Goal: Task Accomplishment & Management: Complete application form

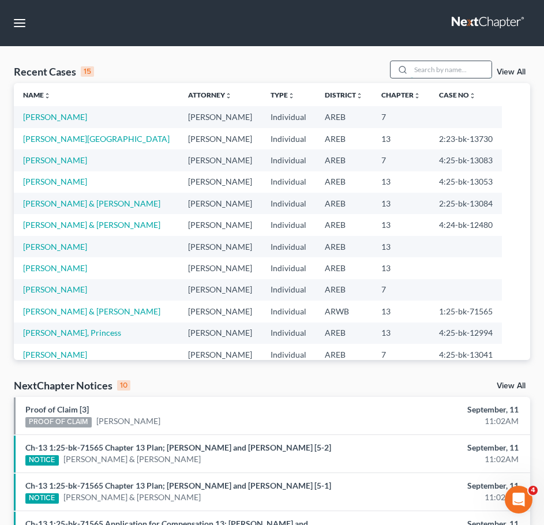
click at [448, 65] on input "search" at bounding box center [451, 69] width 81 height 17
type input "west"
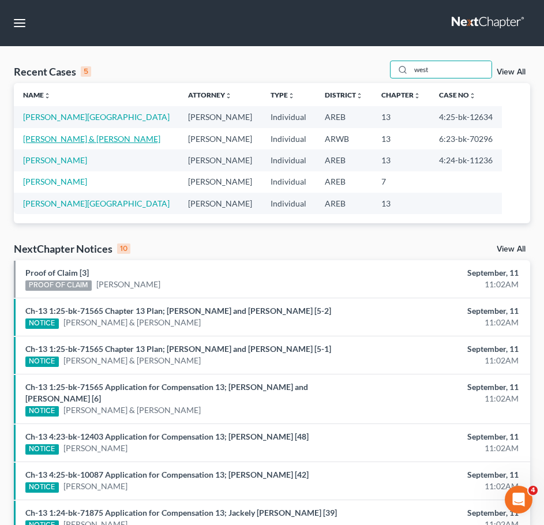
click at [75, 141] on link "[PERSON_NAME] & [PERSON_NAME]" at bounding box center [91, 139] width 137 height 10
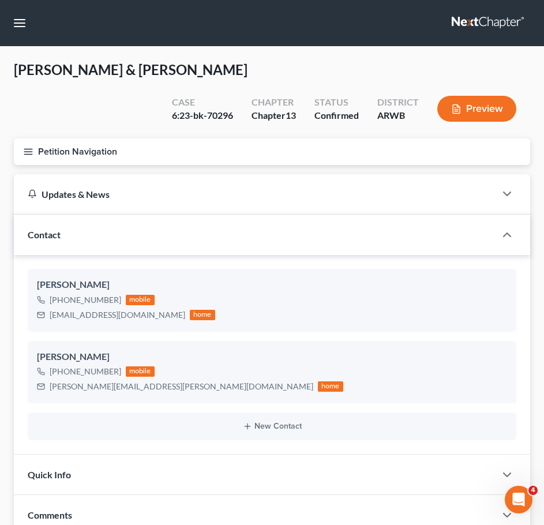
click at [27, 147] on icon "button" at bounding box center [28, 152] width 10 height 10
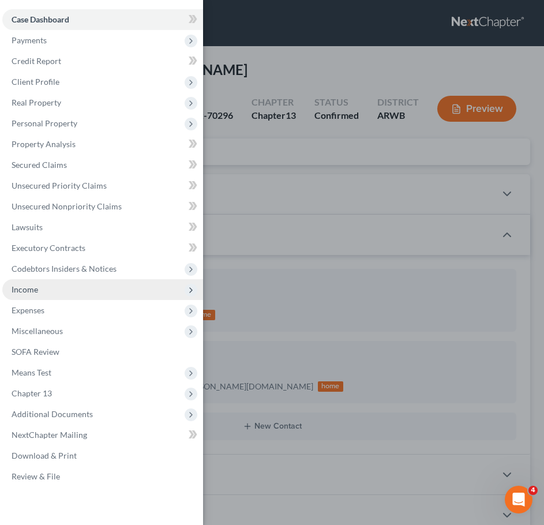
click at [55, 295] on span "Income" at bounding box center [102, 289] width 201 height 21
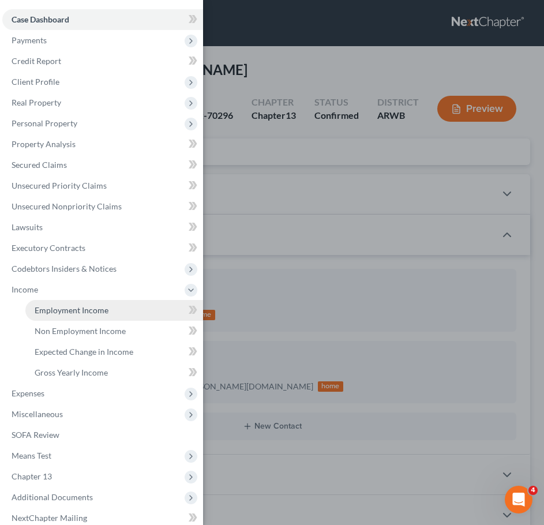
click at [53, 309] on span "Employment Income" at bounding box center [72, 310] width 74 height 10
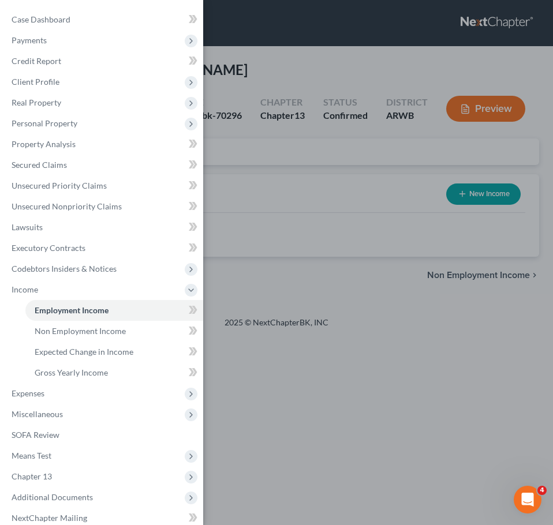
click at [308, 194] on div "Case Dashboard Payments Invoices Payments Payments Credit Report Client Profile" at bounding box center [276, 262] width 553 height 525
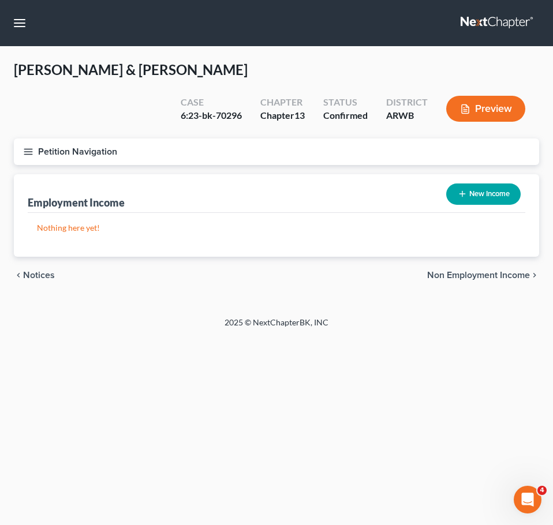
click at [458, 183] on button "New Income" at bounding box center [483, 193] width 74 height 21
select select "0"
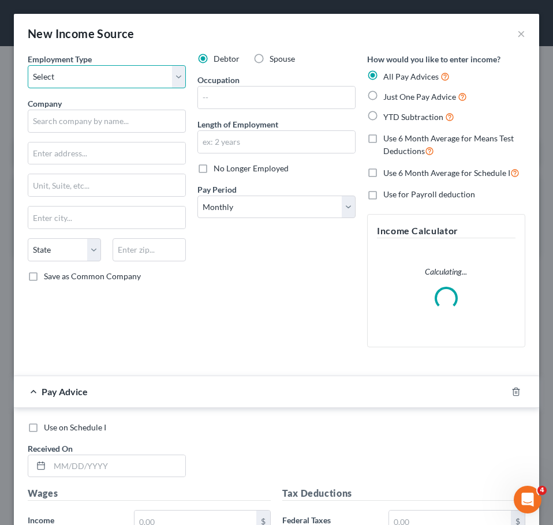
click at [157, 73] on select "Select Full or Part Time Employment Self Employment" at bounding box center [107, 76] width 158 height 23
select select "0"
click at [28, 65] on select "Select Full or Part Time Employment Self Employment" at bounding box center [107, 76] width 158 height 23
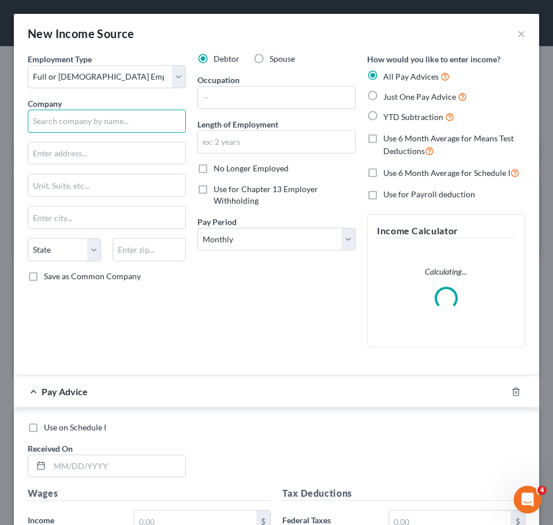
click at [107, 122] on input "text" at bounding box center [107, 121] width 158 height 23
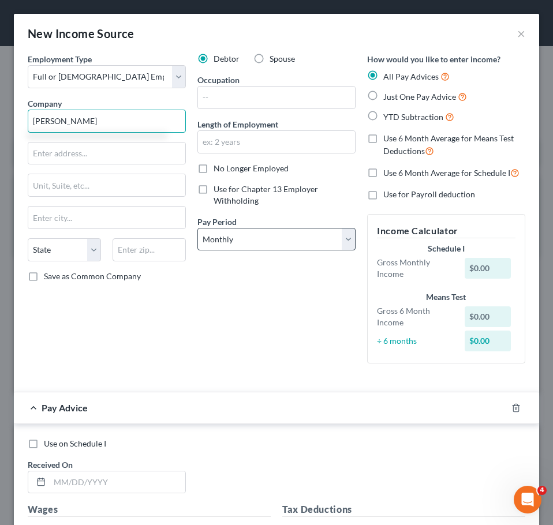
type input "[PERSON_NAME]"
click at [216, 249] on select "Select Monthly Twice Monthly Every Other Week Weekly" at bounding box center [276, 239] width 158 height 23
select select "1"
click at [197, 228] on select "Select Monthly Twice Monthly Every Other Week Weekly" at bounding box center [276, 239] width 158 height 23
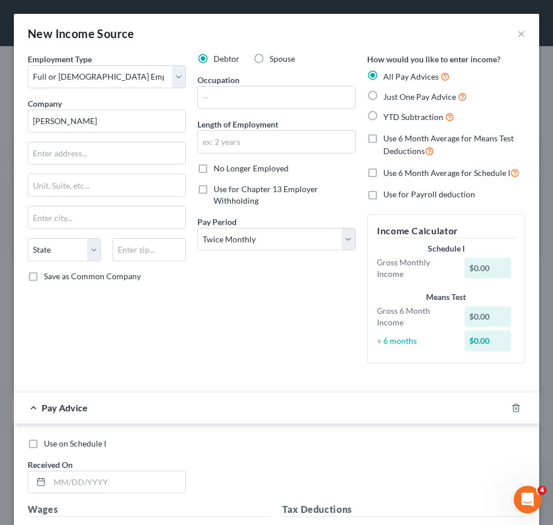
click at [409, 99] on span "Just One Pay Advice" at bounding box center [419, 97] width 73 height 10
click at [395, 97] on input "Just One Pay Advice" at bounding box center [391, 93] width 7 height 7
radio input "true"
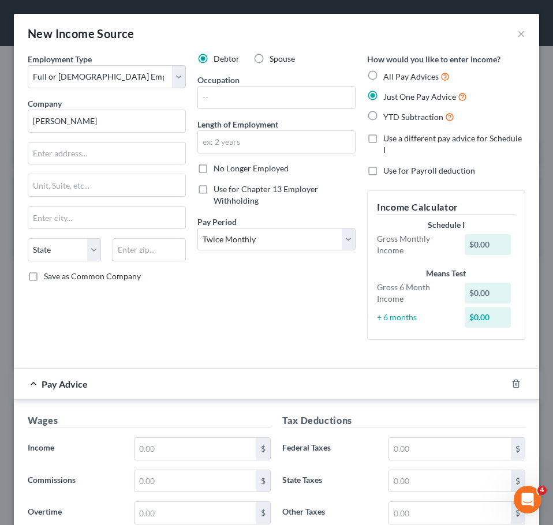
scroll to position [99, 0]
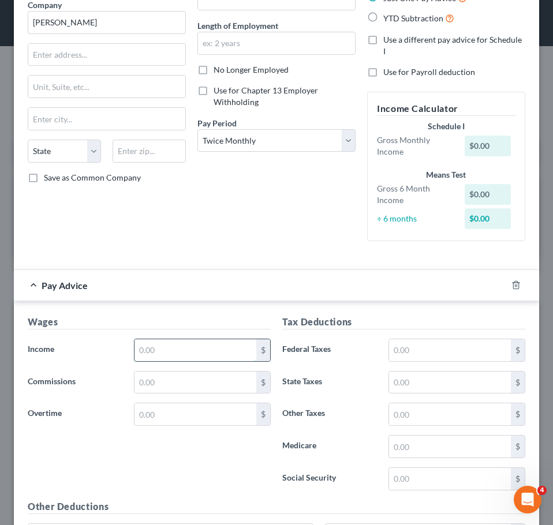
click at [191, 350] on input "text" at bounding box center [195, 350] width 122 height 22
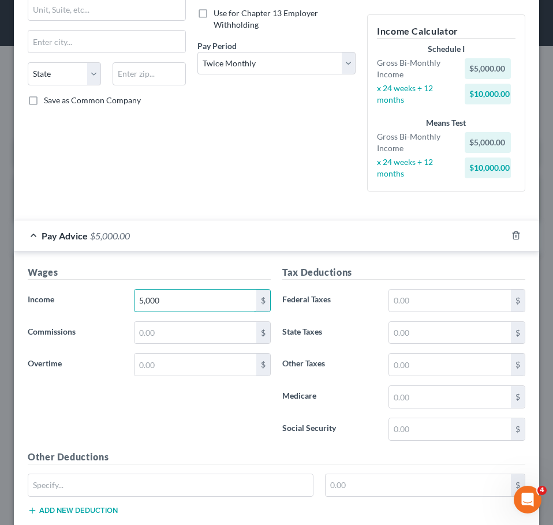
scroll to position [186, 0]
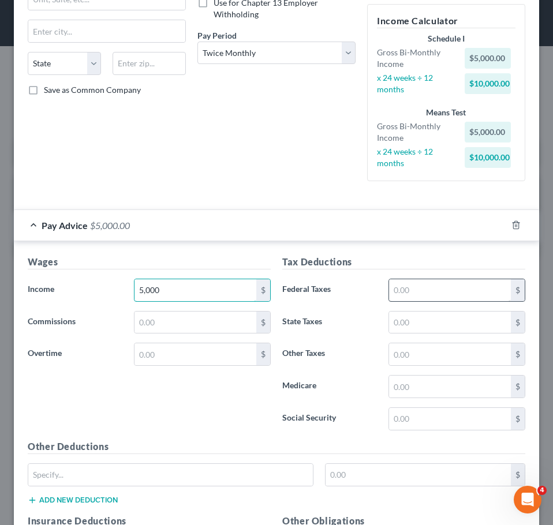
type input "5,000"
click at [429, 296] on input "text" at bounding box center [450, 290] width 122 height 22
type input "631.46"
click at [422, 328] on input "text" at bounding box center [450, 322] width 122 height 22
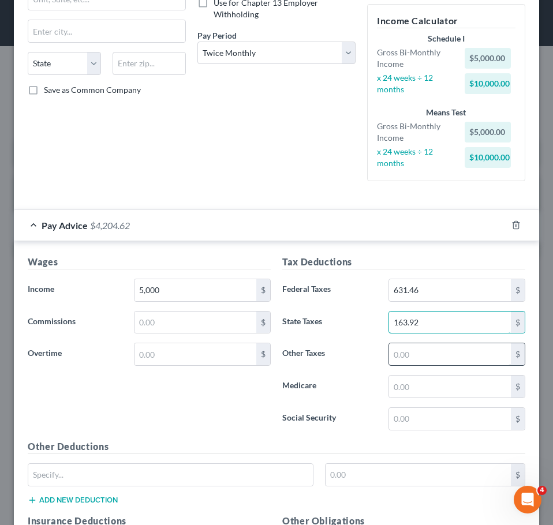
type input "163.92"
click at [415, 355] on input "text" at bounding box center [450, 354] width 122 height 22
type input "291.93"
click at [407, 388] on input "text" at bounding box center [450, 386] width 122 height 22
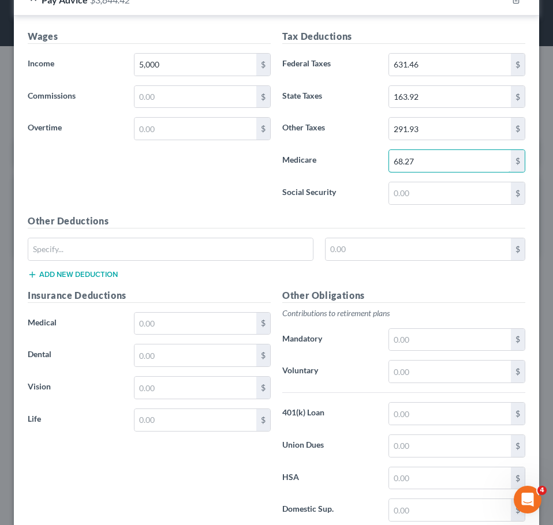
scroll to position [414, 0]
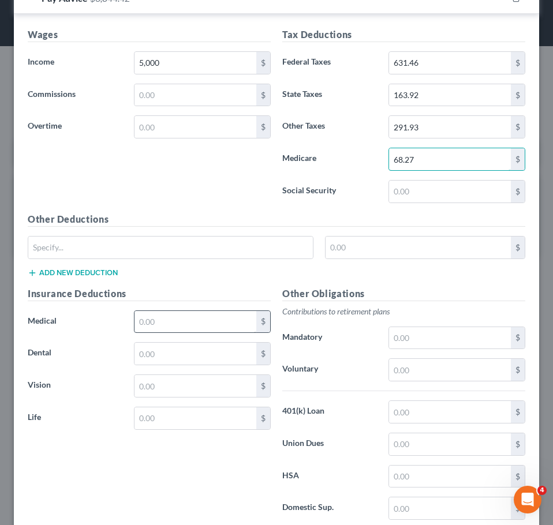
type input "68.27"
click at [186, 321] on input "text" at bounding box center [195, 322] width 122 height 22
type input "249"
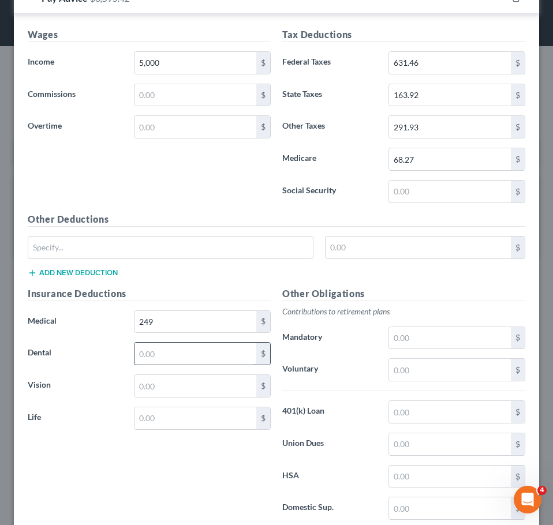
click at [175, 348] on input "text" at bounding box center [195, 354] width 122 height 22
type input "36.98"
click at [160, 388] on input "text" at bounding box center [195, 386] width 122 height 22
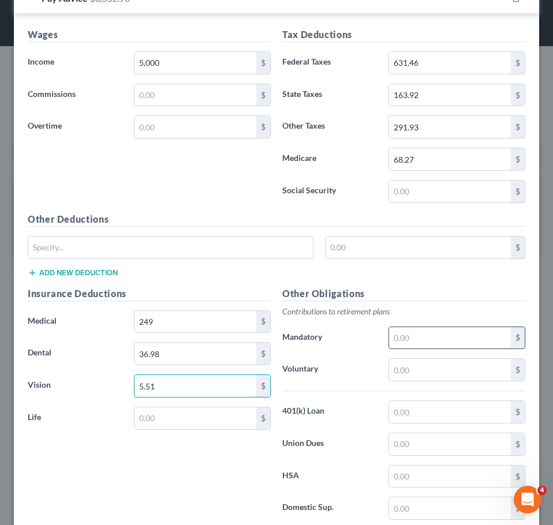
type input "5.51"
click at [428, 343] on input "text" at bounding box center [450, 338] width 122 height 22
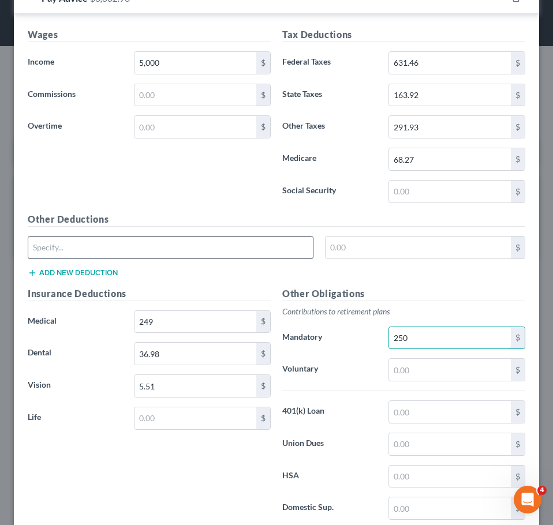
type input "250"
click at [179, 243] on input "text" at bounding box center [170, 247] width 284 height 22
type input "Med ER Cont"
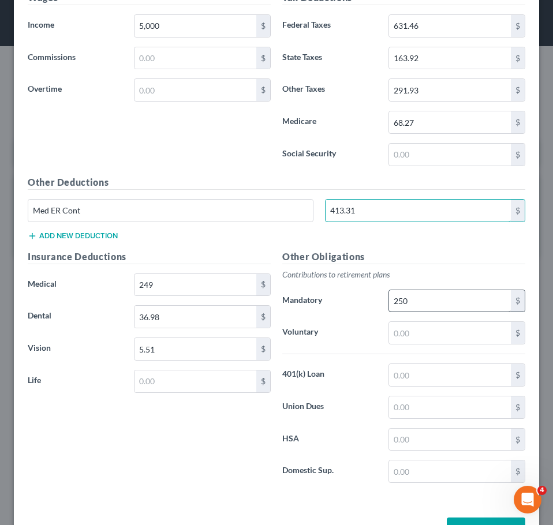
scroll to position [471, 0]
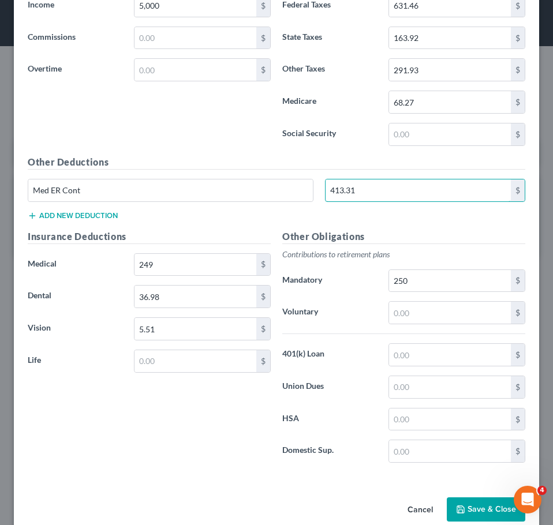
type input "413.31"
click at [108, 219] on button "Add new deduction" at bounding box center [73, 215] width 90 height 9
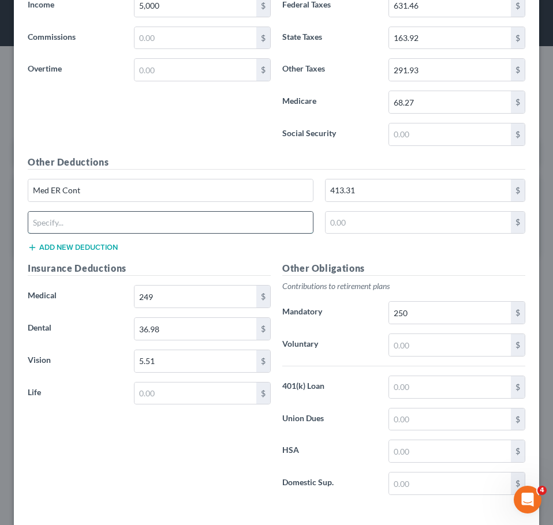
click at [91, 229] on input "text" at bounding box center [170, 223] width 284 height 22
type input "Sup Life EE"
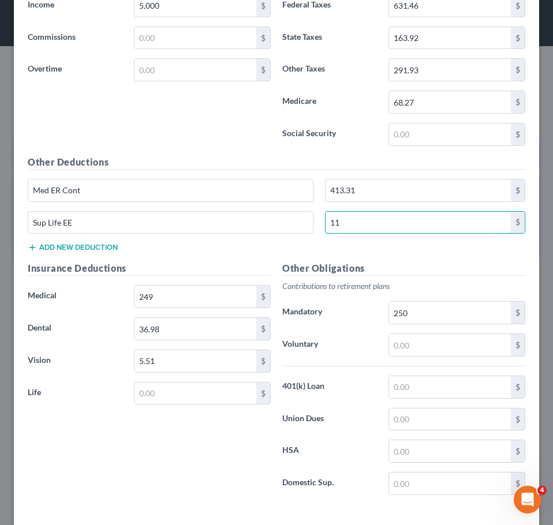
type input "11"
click at [90, 250] on button "Add new deduction" at bounding box center [73, 247] width 90 height 9
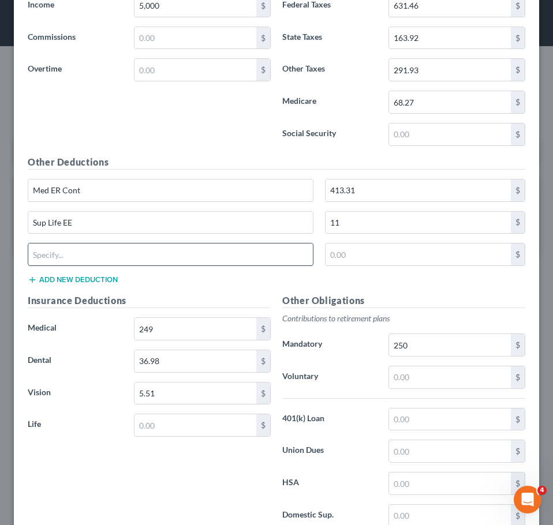
click at [102, 265] on input "text" at bounding box center [170, 254] width 284 height 22
type input "Sup Life CH"
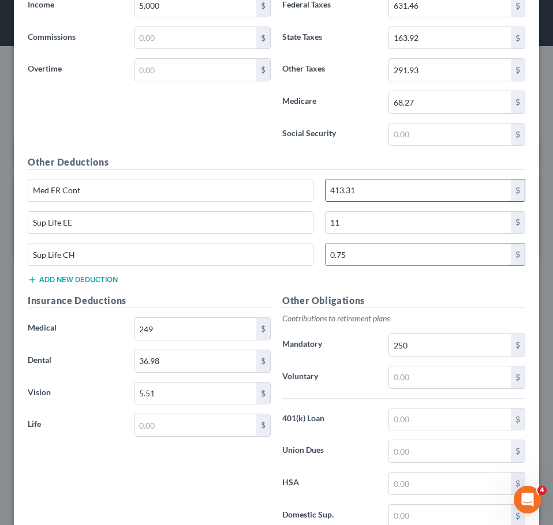
type input "0.75"
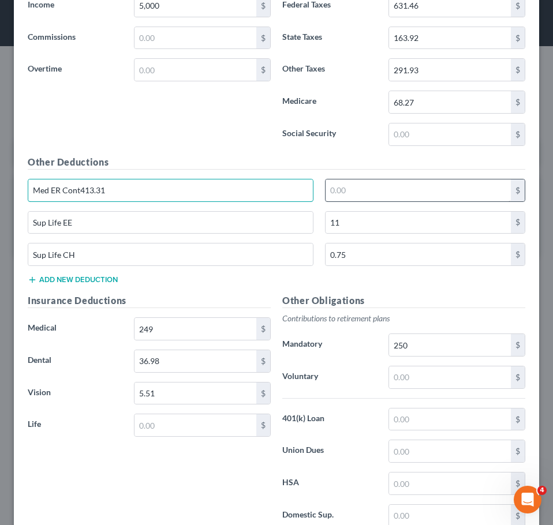
type input "Med ER Cont"
click at [320, 130] on label "Social Security" at bounding box center [329, 134] width 106 height 23
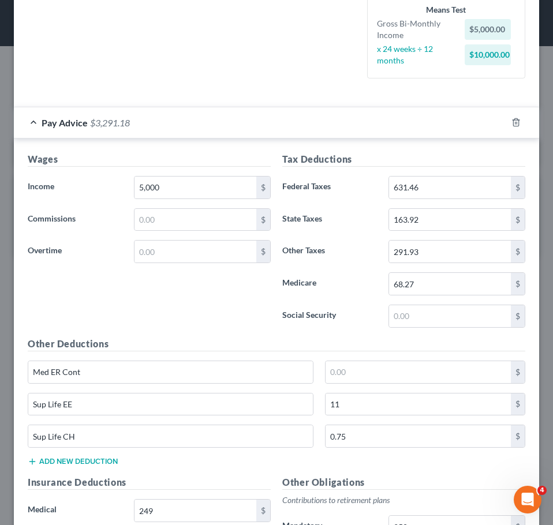
scroll to position [288, 0]
drag, startPoint x: 97, startPoint y: 369, endPoint x: 31, endPoint y: 368, distance: 66.3
click at [31, 368] on input "Med ER Cont" at bounding box center [170, 373] width 284 height 22
click at [122, 327] on div "Wages Income * 5,000 $ Commissions $ Overtime $" at bounding box center [149, 245] width 254 height 185
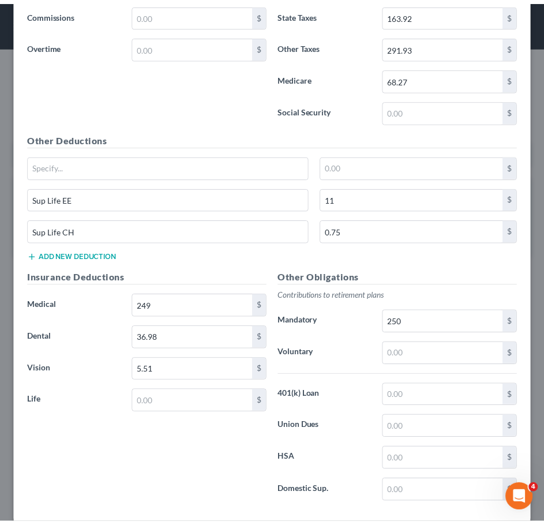
scroll to position [554, 0]
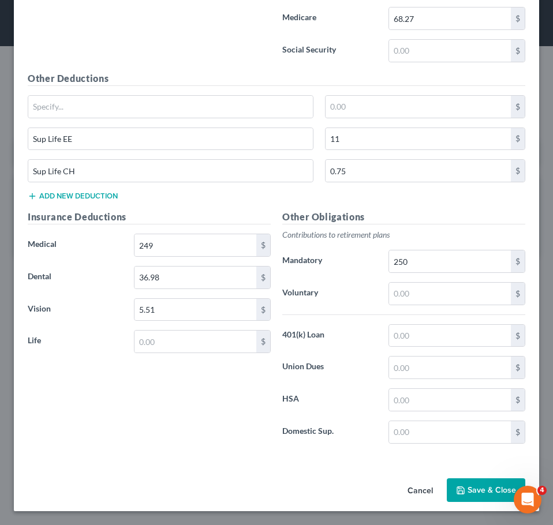
click at [471, 493] on button "Save & Close" at bounding box center [485, 490] width 78 height 24
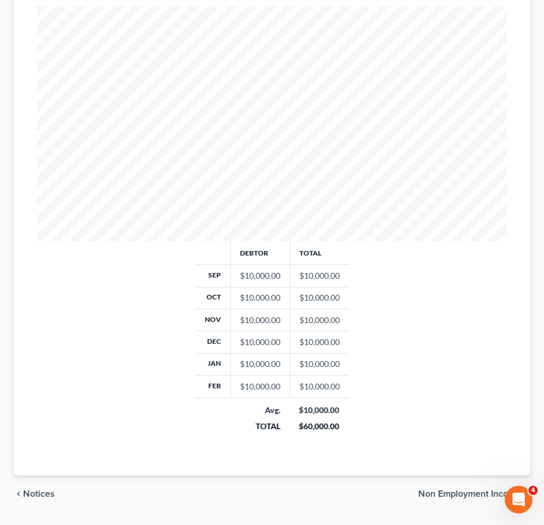
scroll to position [359, 0]
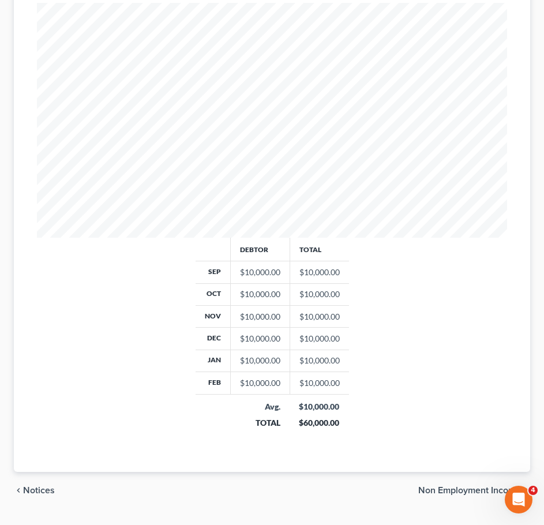
click at [464, 486] on span "Non Employment Income" at bounding box center [469, 490] width 103 height 9
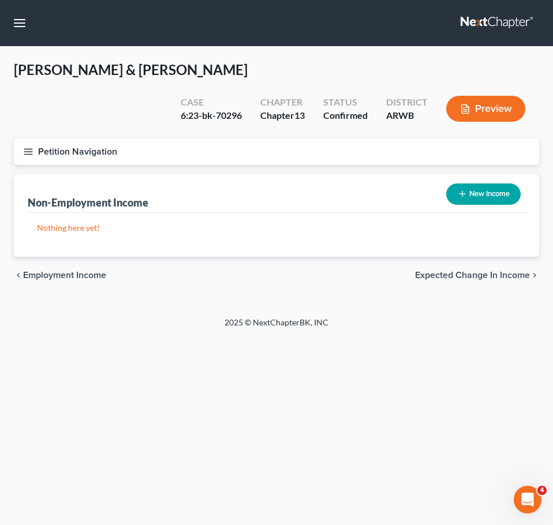
click at [447, 271] on span "Expected Change in Income" at bounding box center [472, 275] width 115 height 9
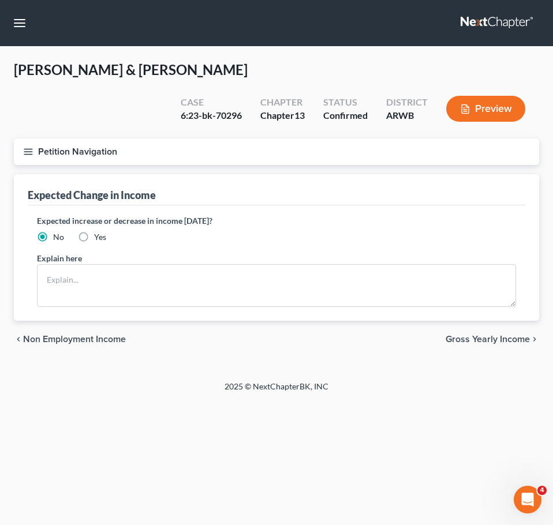
click at [479, 335] on span "Gross Yearly Income" at bounding box center [487, 339] width 84 height 9
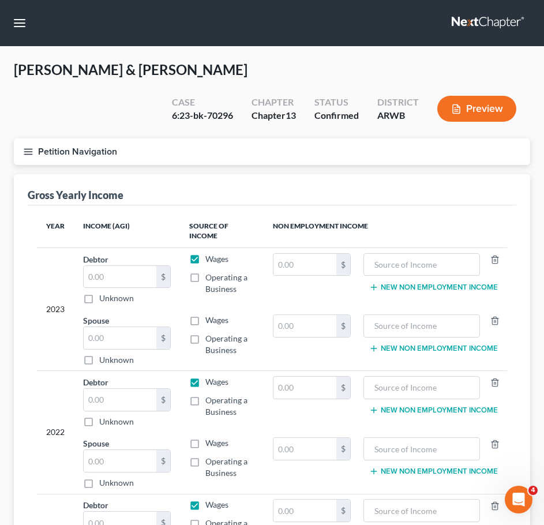
scroll to position [168, 0]
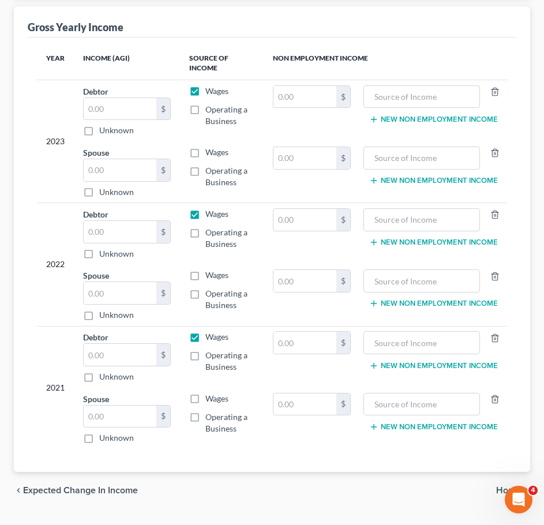
click at [505, 486] on span "Home" at bounding box center [508, 490] width 25 height 9
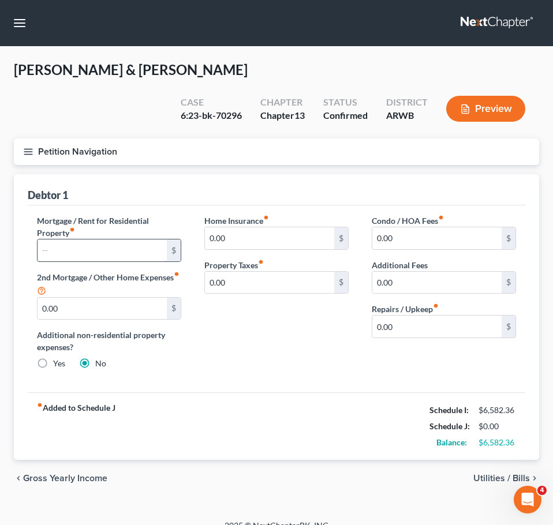
click at [105, 239] on input "text" at bounding box center [101, 250] width 129 height 22
type input "1,300"
click at [352, 317] on div "Home Insurance fiber_manual_record 0.00 $ Property Taxes fiber_manual_record 0.…" at bounding box center [276, 297] width 167 height 164
click at [399, 315] on input "0.00" at bounding box center [436, 326] width 129 height 22
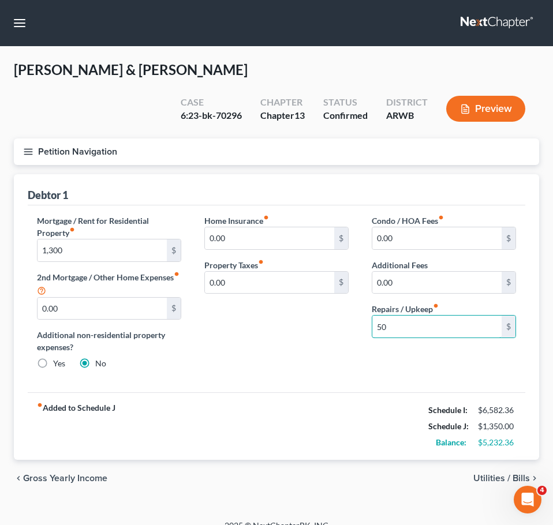
type input "50"
click at [484, 474] on span "Utilities / Bills" at bounding box center [501, 478] width 57 height 9
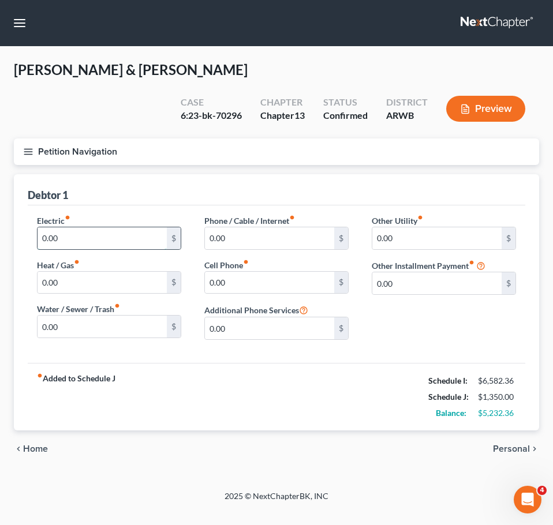
click at [107, 227] on input "0.00" at bounding box center [101, 238] width 129 height 22
type input "95"
click at [65, 272] on input "0.00" at bounding box center [101, 283] width 129 height 22
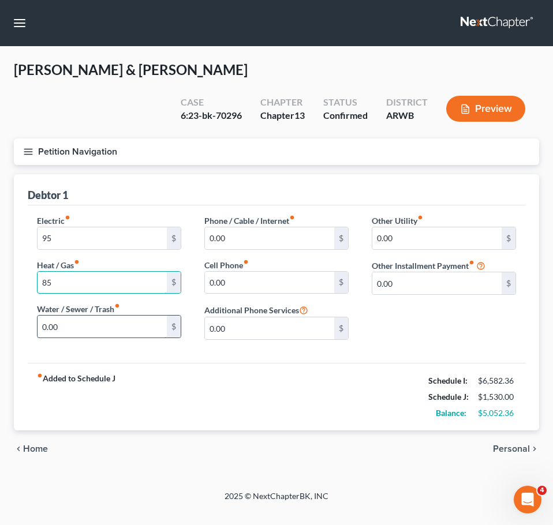
type input "85"
click at [63, 315] on input "0.00" at bounding box center [101, 326] width 129 height 22
type input "50"
click at [226, 272] on input "0.00" at bounding box center [269, 283] width 129 height 22
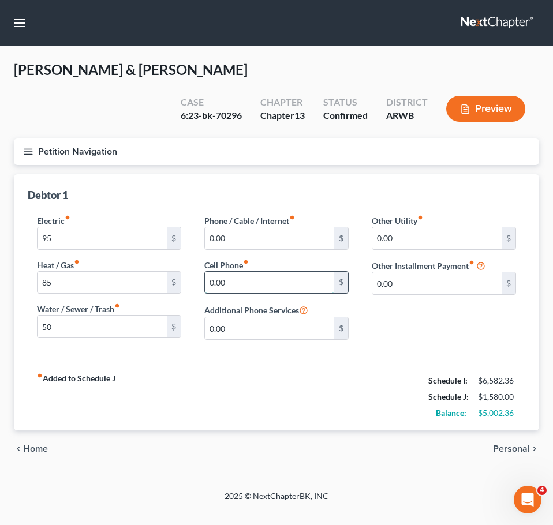
click at [226, 272] on input "0.00" at bounding box center [269, 283] width 129 height 22
type input "315"
click at [234, 227] on input "0.00" at bounding box center [269, 238] width 129 height 22
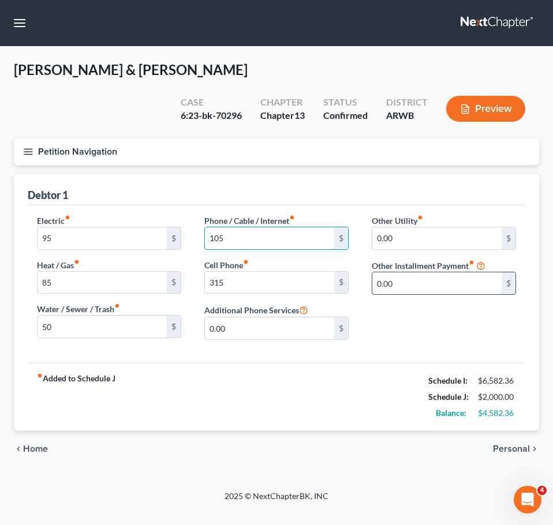
type input "105"
click at [389, 272] on input "0.00" at bounding box center [436, 283] width 129 height 22
type input "75"
click at [496, 444] on span "Personal" at bounding box center [511, 448] width 37 height 9
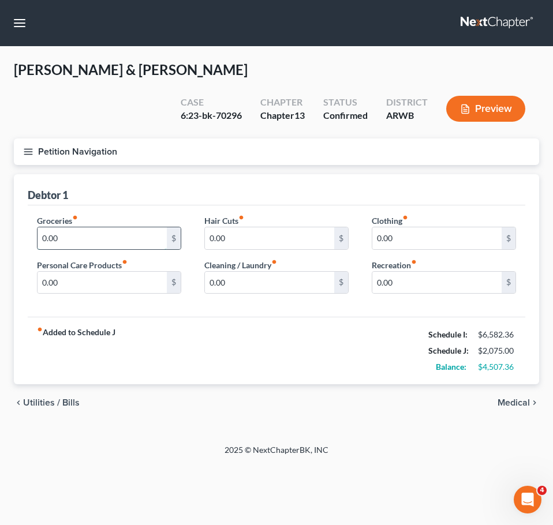
click at [129, 227] on input "0.00" at bounding box center [101, 238] width 129 height 22
click at [130, 227] on input "0.00" at bounding box center [101, 238] width 129 height 22
type input "700"
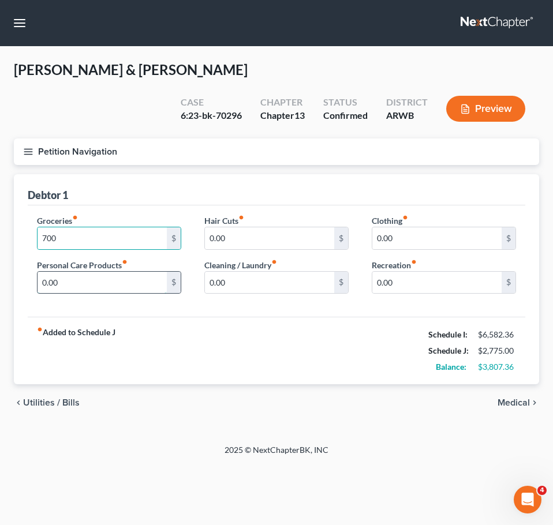
click at [69, 272] on input "0.00" at bounding box center [101, 283] width 129 height 22
type input "125"
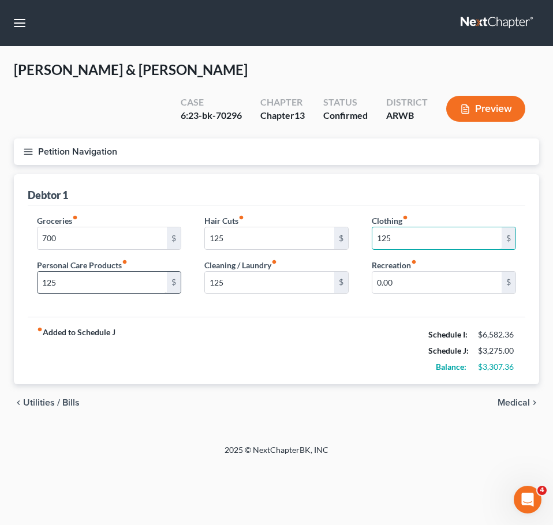
type input "125"
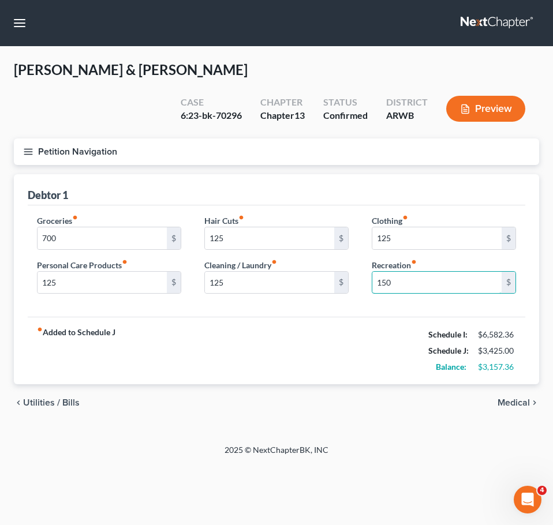
type input "150"
click at [372, 345] on div "fiber_manual_record Added to Schedule J Schedule I: $6,582.36 Schedule J: $3,42…" at bounding box center [276, 350] width 497 height 67
click at [518, 398] on span "Medical" at bounding box center [513, 402] width 32 height 9
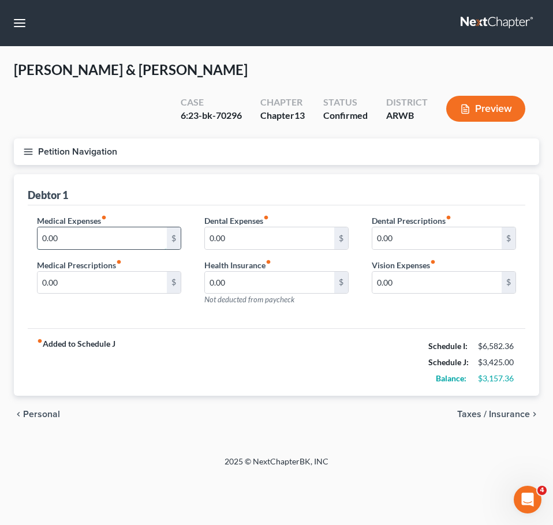
click at [129, 227] on input "0.00" at bounding box center [101, 238] width 129 height 22
type input "250"
click at [343, 296] on div "Medical Expenses fiber_manual_record 250 $ Medical Prescriptions fiber_manual_r…" at bounding box center [276, 266] width 497 height 123
click at [513, 410] on span "Taxes / Insurance" at bounding box center [493, 414] width 73 height 9
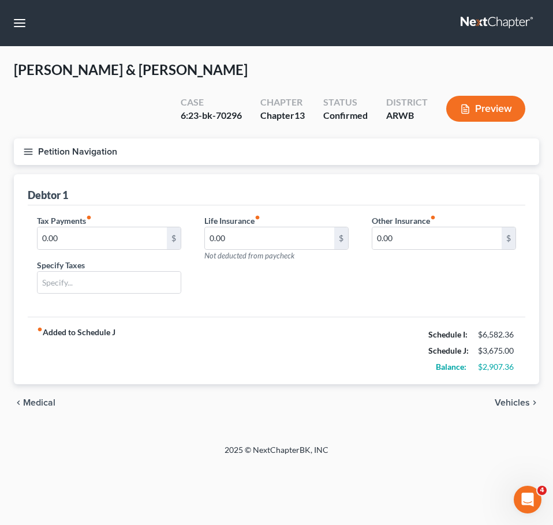
click at [505, 398] on span "Vehicles" at bounding box center [511, 402] width 35 height 9
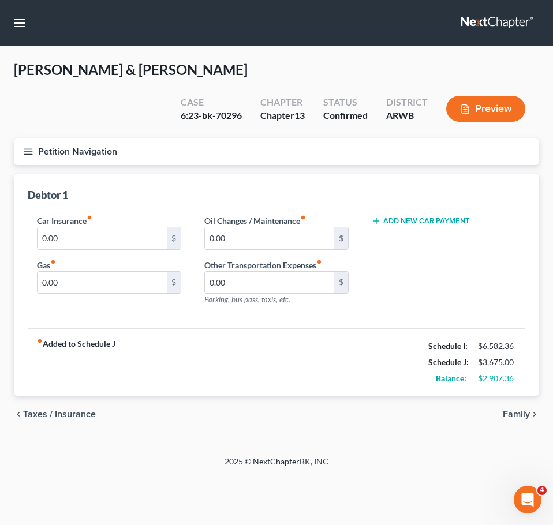
click at [89, 224] on div "Car Insurance fiber_manual_record 0.00 $ Gas fiber_manual_record 0.00 $" at bounding box center [108, 265] width 167 height 100
click at [66, 227] on input "0.00" at bounding box center [101, 238] width 129 height 22
type input "305"
click at [88, 272] on input "0.00" at bounding box center [101, 283] width 129 height 22
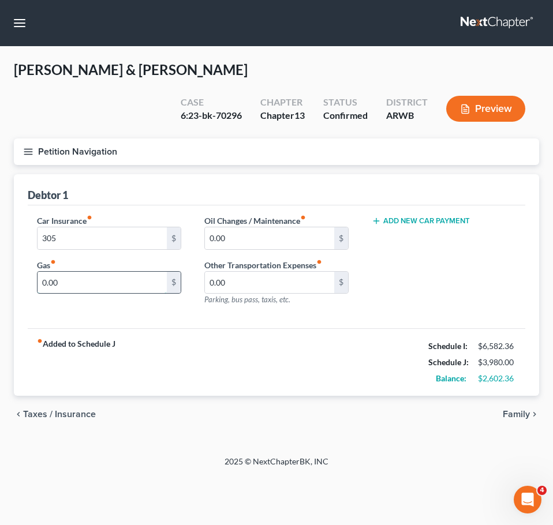
click at [66, 272] on input "0.00" at bounding box center [101, 283] width 129 height 22
type input "300"
click at [378, 328] on div "fiber_manual_record Added to Schedule J Schedule I: $6,582.36 Schedule J: $4,28…" at bounding box center [276, 361] width 497 height 67
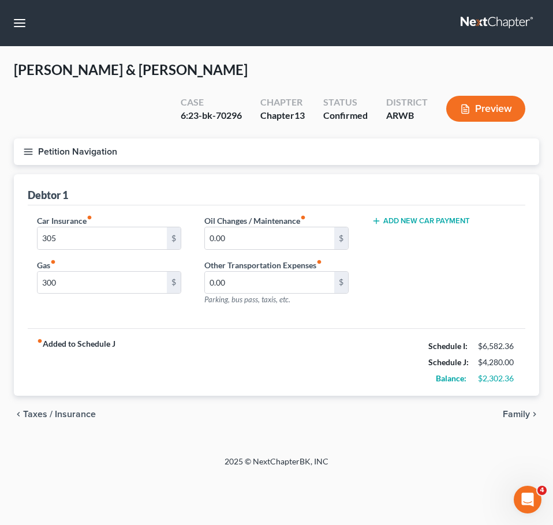
click at [383, 334] on div "fiber_manual_record Added to Schedule J Schedule I: $6,582.36 Schedule J: $4,28…" at bounding box center [276, 361] width 497 height 67
click at [521, 410] on span "Family" at bounding box center [515, 414] width 27 height 9
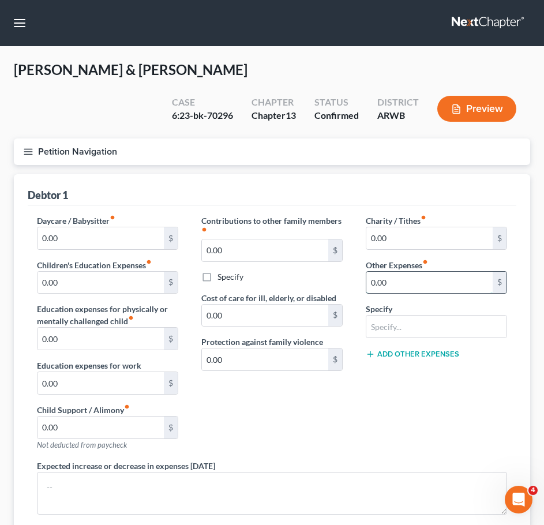
click at [411, 272] on input "0.00" at bounding box center [429, 283] width 126 height 22
type input "250"
click at [382, 315] on input "text" at bounding box center [436, 326] width 140 height 22
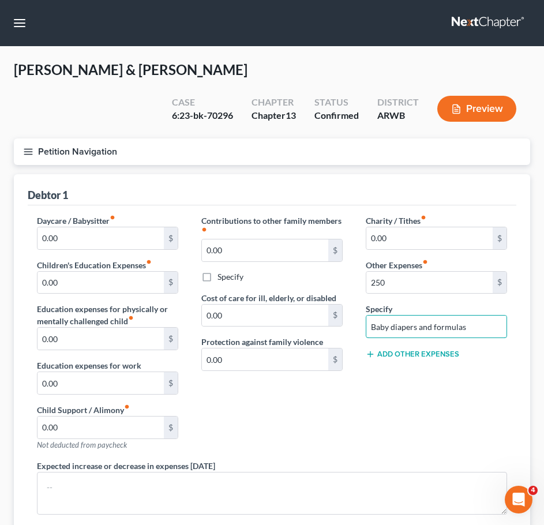
type input "Baby diapers and formulas"
click at [401, 370] on div "Charity / Tithes fiber_manual_record 0.00 $ Other Expenses fiber_manual_record …" at bounding box center [436, 337] width 164 height 245
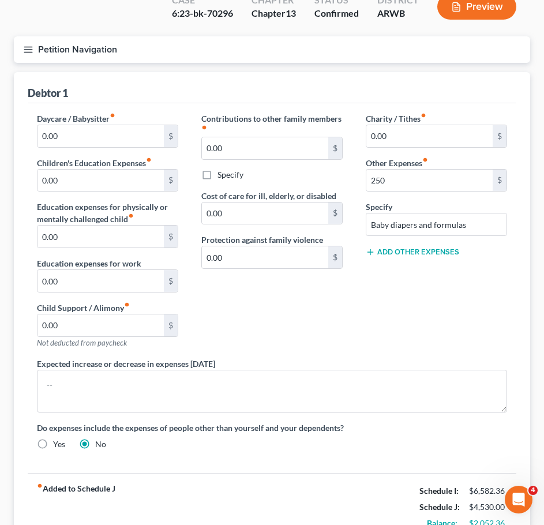
scroll to position [171, 0]
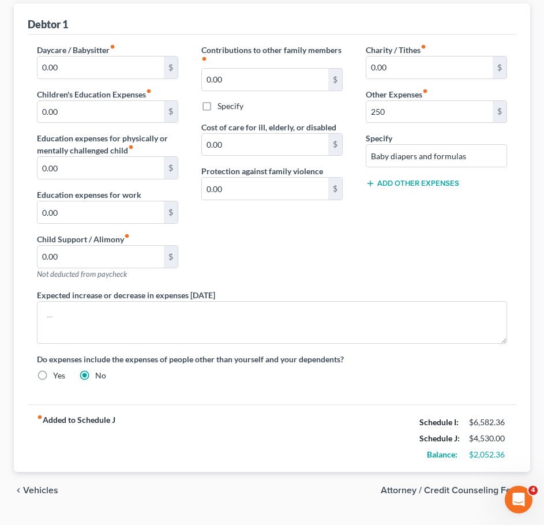
click at [40, 486] on span "Vehicles" at bounding box center [40, 490] width 35 height 9
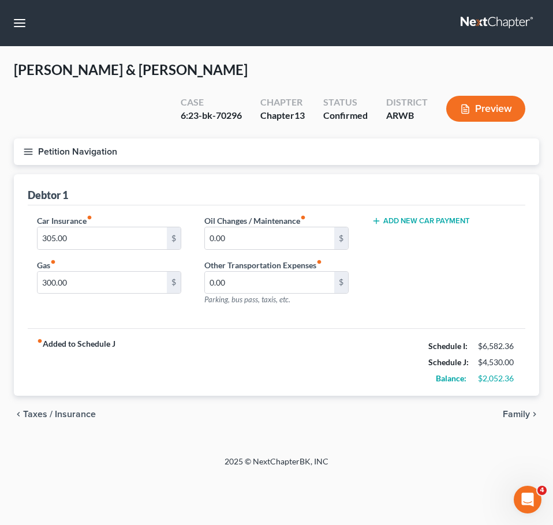
click at [52, 410] on span "Taxes / Insurance" at bounding box center [59, 414] width 73 height 9
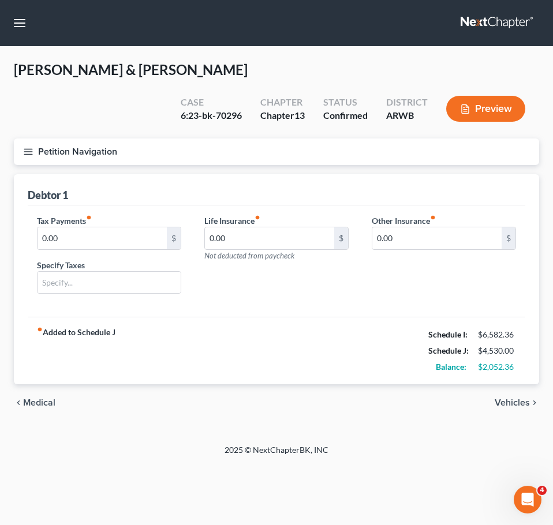
click at [37, 384] on div "chevron_left Medical Vehicles chevron_right" at bounding box center [276, 402] width 525 height 37
click at [35, 398] on span "Medical" at bounding box center [39, 402] width 32 height 9
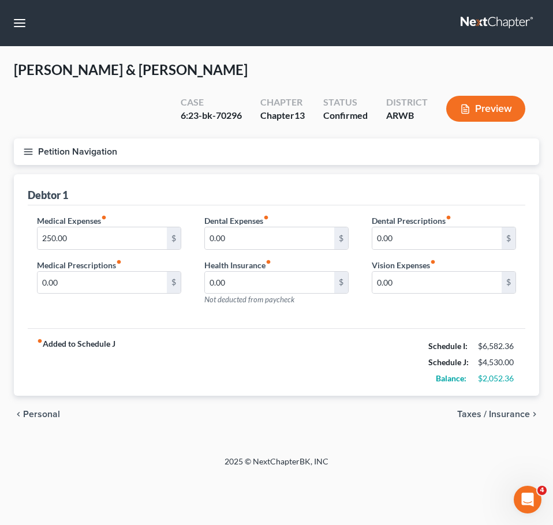
click at [40, 410] on span "Personal" at bounding box center [41, 414] width 37 height 9
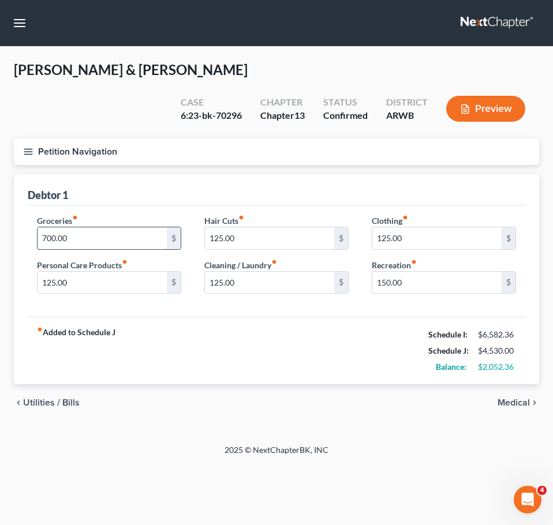
click at [73, 227] on input "700.00" at bounding box center [101, 238] width 129 height 22
type input "850"
click at [500, 384] on div "chevron_left Utilities / Bills Medical chevron_right" at bounding box center [276, 402] width 525 height 37
click at [501, 398] on span "Medical" at bounding box center [513, 402] width 32 height 9
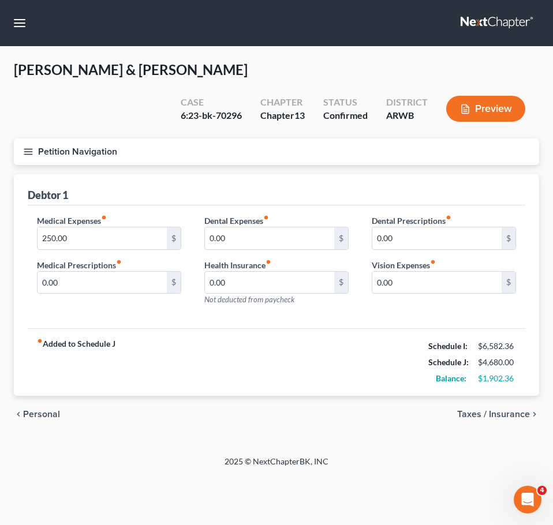
click at [504, 410] on span "Taxes / Insurance" at bounding box center [493, 414] width 73 height 9
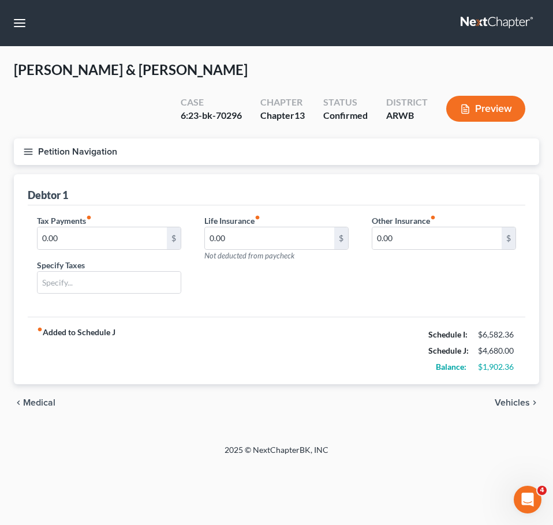
click at [514, 398] on span "Vehicles" at bounding box center [511, 402] width 35 height 9
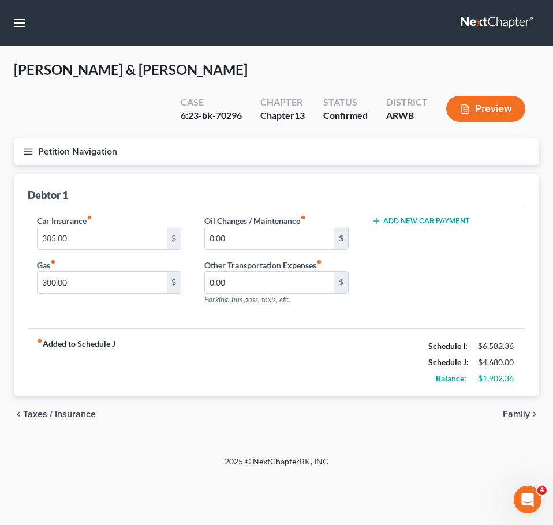
click at [513, 410] on span "Family" at bounding box center [515, 414] width 27 height 9
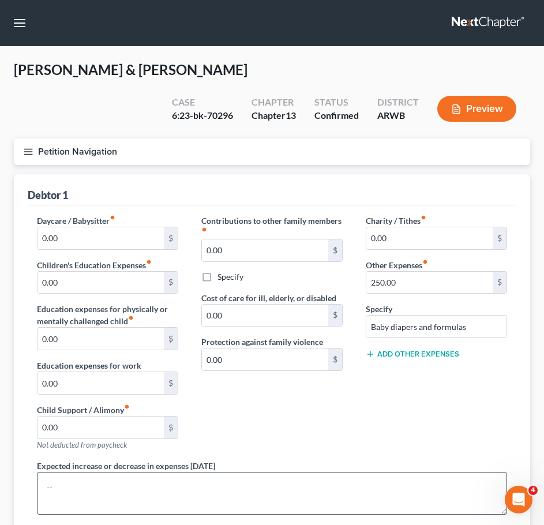
scroll to position [16, 0]
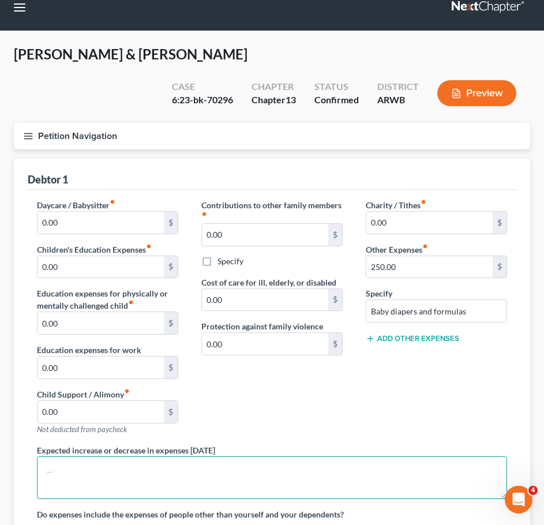
click at [292, 456] on textarea at bounding box center [272, 477] width 470 height 43
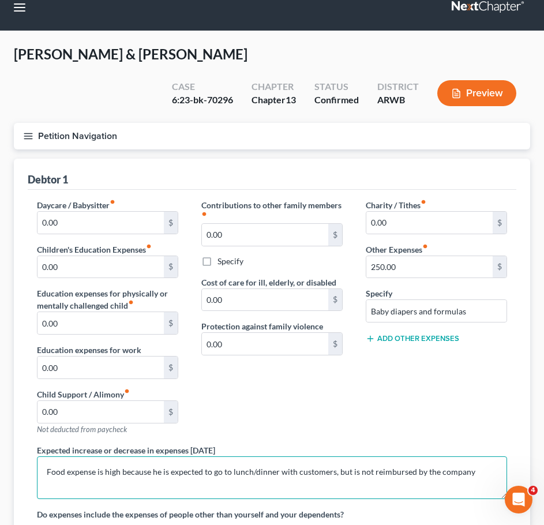
type textarea "Food expense is high because he is expected to go to lunch/dinner with customer…"
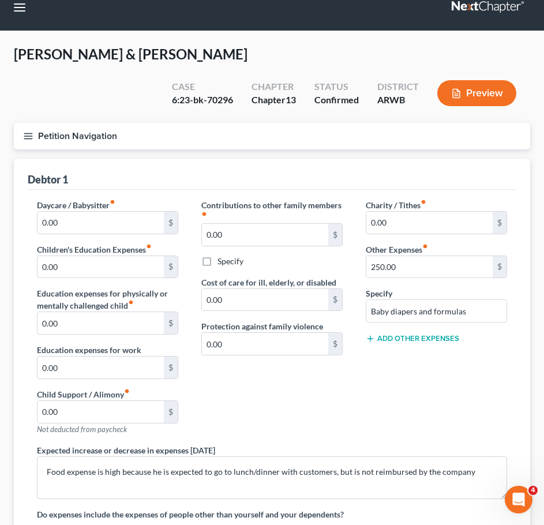
click at [422, 334] on button "Add Other Expenses" at bounding box center [412, 338] width 93 height 9
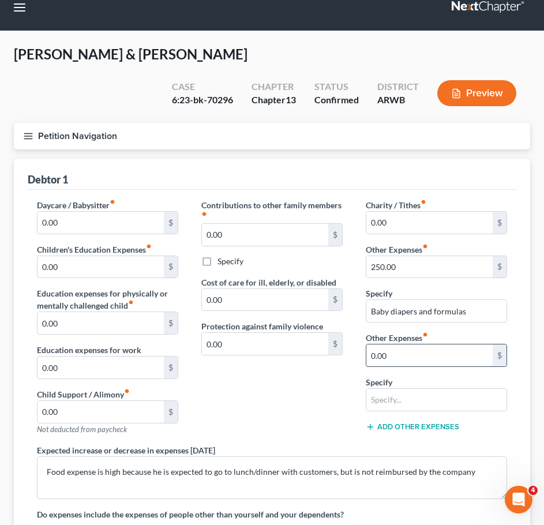
click at [396, 344] on input "0.00" at bounding box center [429, 355] width 126 height 22
type input "100"
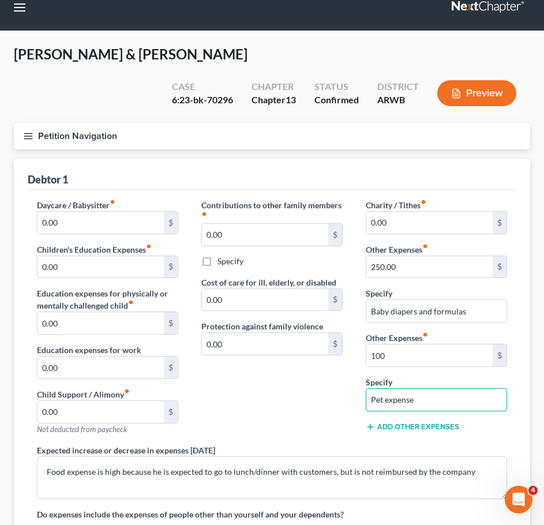
type input "Pet expense"
click at [289, 374] on div "Contributions to other family members fiber_manual_record 0.00 $ Specify Cost o…" at bounding box center [272, 321] width 164 height 245
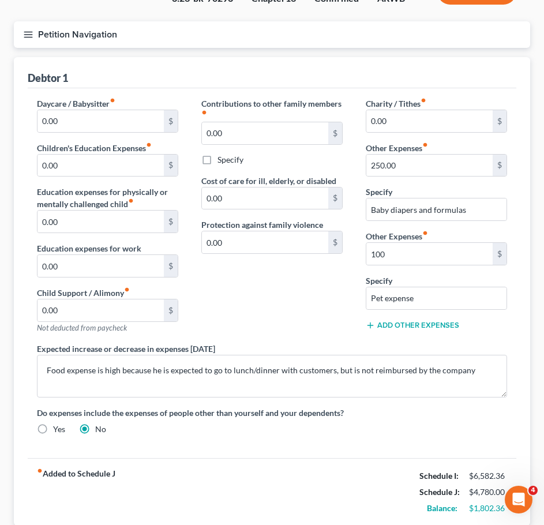
scroll to position [171, 0]
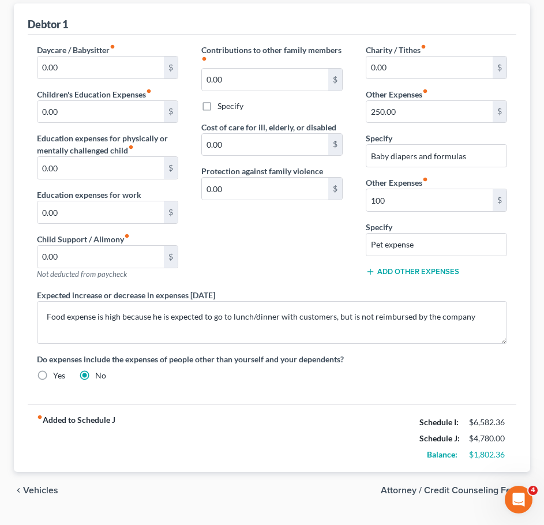
click at [50, 486] on span "Vehicles" at bounding box center [40, 490] width 35 height 9
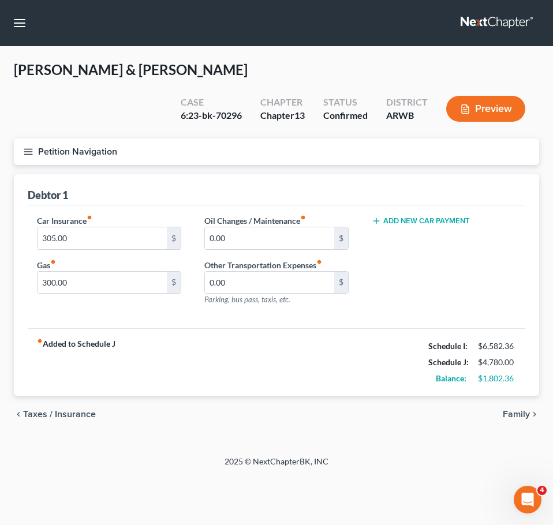
click at [67, 410] on span "Taxes / Insurance" at bounding box center [59, 414] width 73 height 9
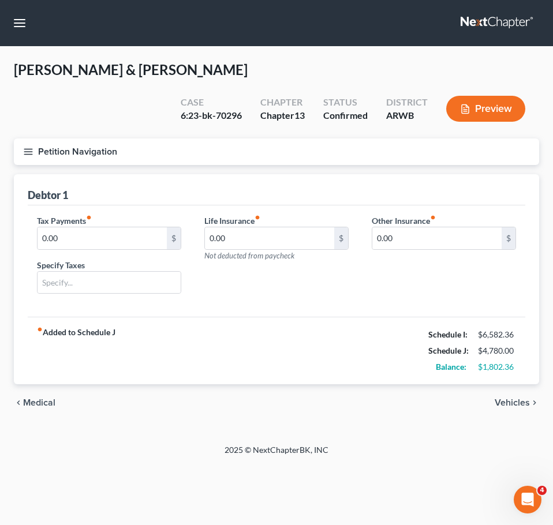
click at [40, 398] on span "Medical" at bounding box center [39, 402] width 32 height 9
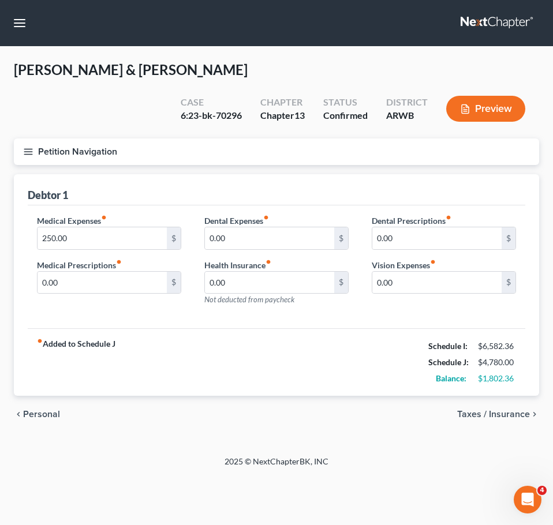
click at [37, 410] on span "Personal" at bounding box center [41, 414] width 37 height 9
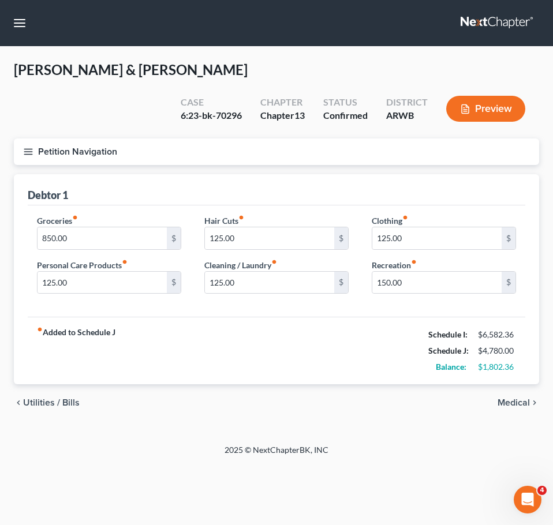
click at [42, 398] on span "Utilities / Bills" at bounding box center [51, 402] width 57 height 9
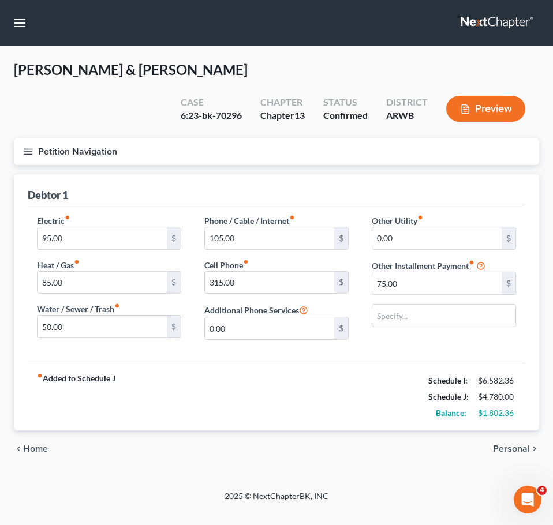
click at [40, 444] on span "Home" at bounding box center [35, 448] width 25 height 9
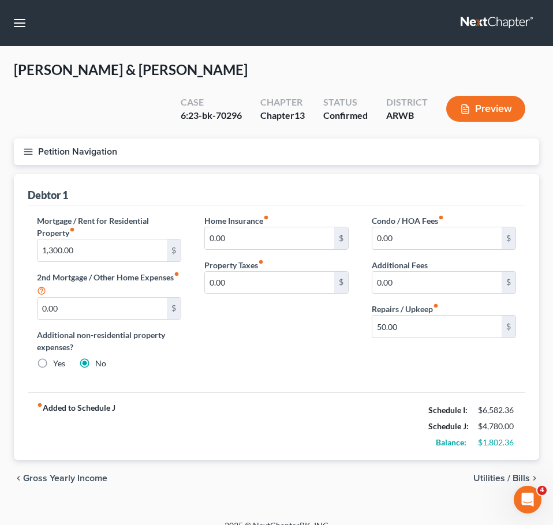
click at [522, 474] on span "Utilities / Bills" at bounding box center [501, 478] width 57 height 9
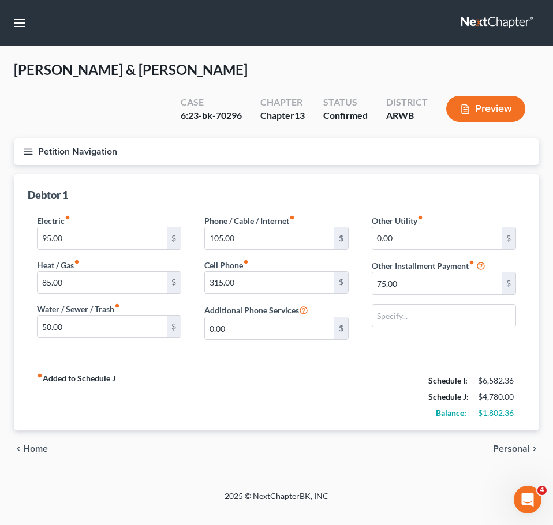
click at [512, 444] on span "Personal" at bounding box center [511, 448] width 37 height 9
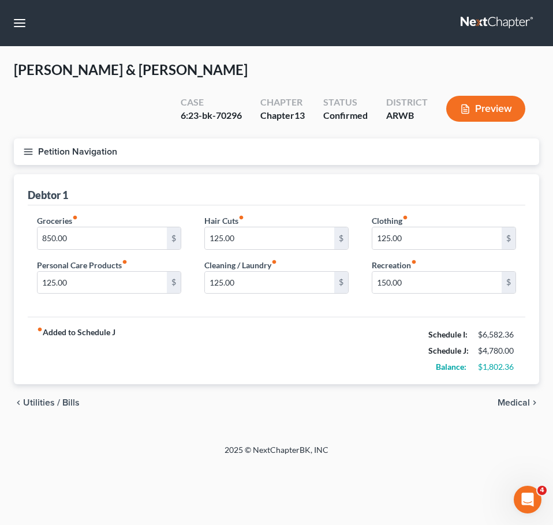
click at [525, 384] on div "chevron_left Utilities / Bills Medical chevron_right" at bounding box center [276, 402] width 525 height 37
click at [520, 398] on span "Medical" at bounding box center [513, 402] width 32 height 9
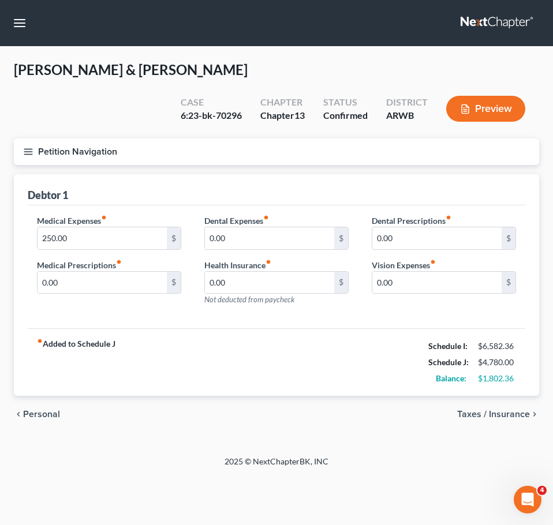
click at [516, 410] on span "Taxes / Insurance" at bounding box center [493, 414] width 73 height 9
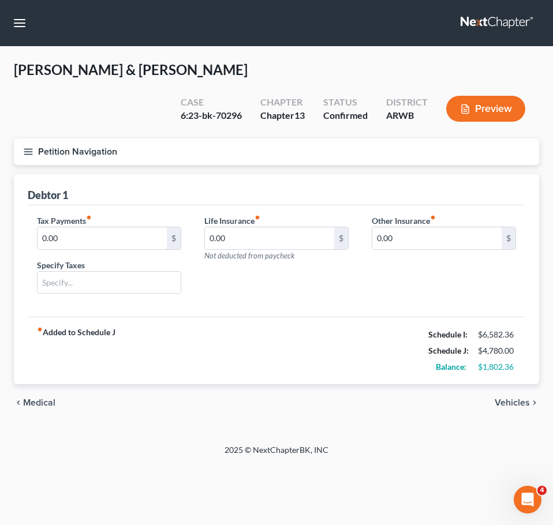
click at [510, 398] on span "Vehicles" at bounding box center [511, 402] width 35 height 9
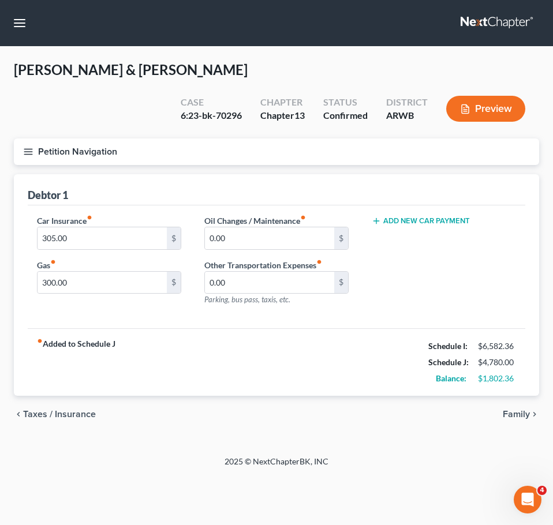
click at [399, 216] on button "Add New Car Payment" at bounding box center [420, 220] width 98 height 9
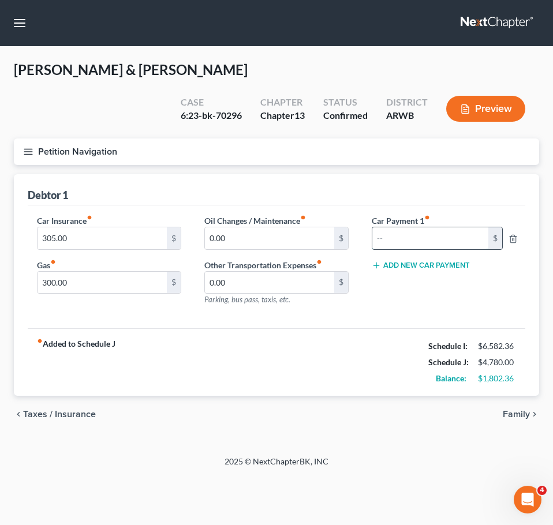
click at [406, 227] on input "text" at bounding box center [430, 238] width 117 height 22
type input "375"
click at [19, 138] on button "Petition Navigation" at bounding box center [276, 151] width 525 height 27
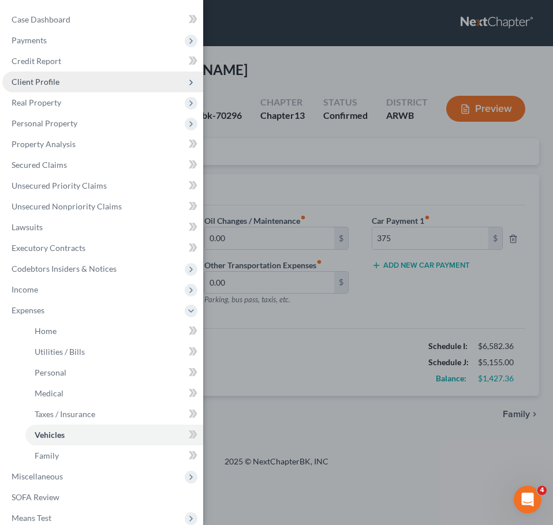
click at [16, 87] on span "Client Profile" at bounding box center [102, 82] width 201 height 21
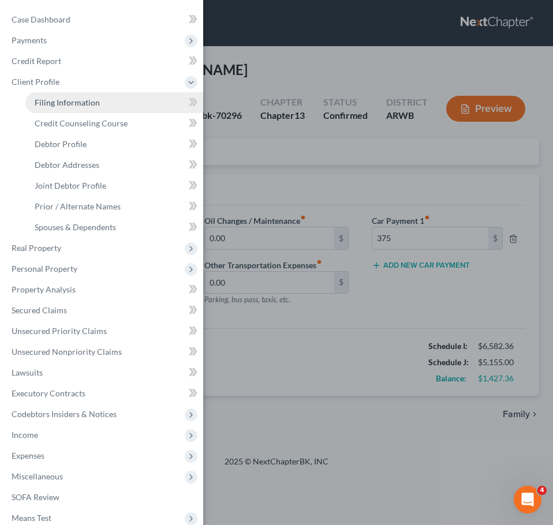
click at [39, 104] on span "Filing Information" at bounding box center [67, 102] width 65 height 10
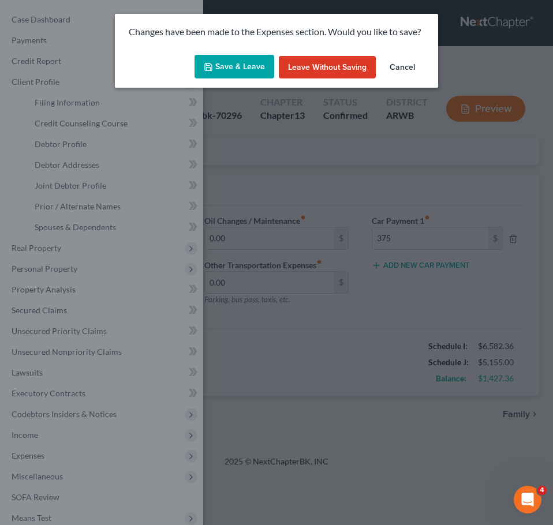
click at [218, 70] on button "Save & Leave" at bounding box center [234, 67] width 80 height 24
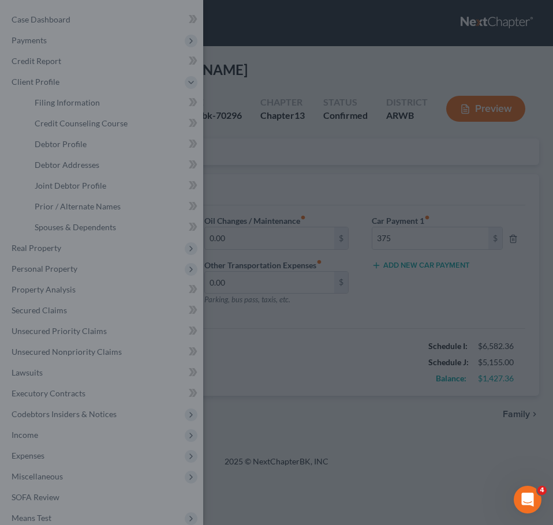
select select "1"
select select "3"
select select "6"
select select "1"
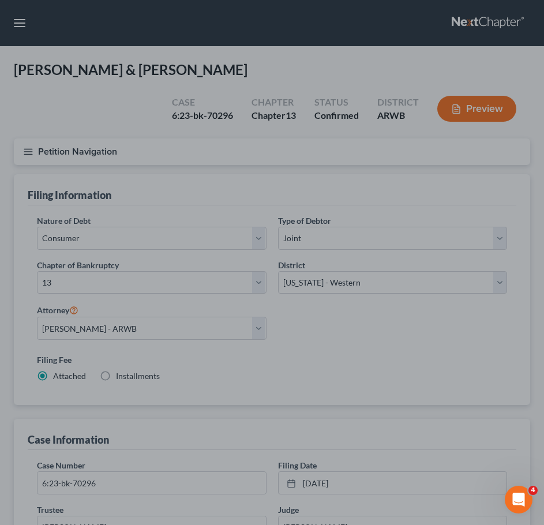
click at [300, 268] on div at bounding box center [272, 262] width 544 height 525
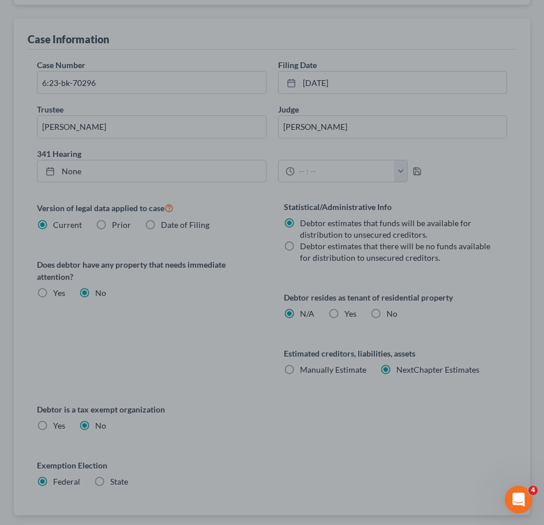
scroll to position [401, 0]
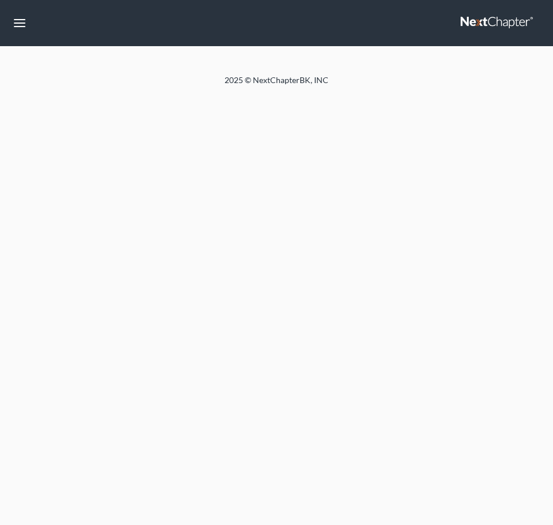
select select "1"
select select "3"
select select "6"
select select "1"
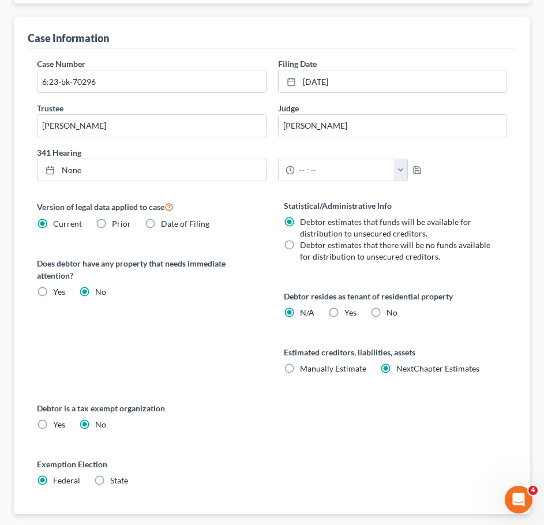
scroll to position [444, 0]
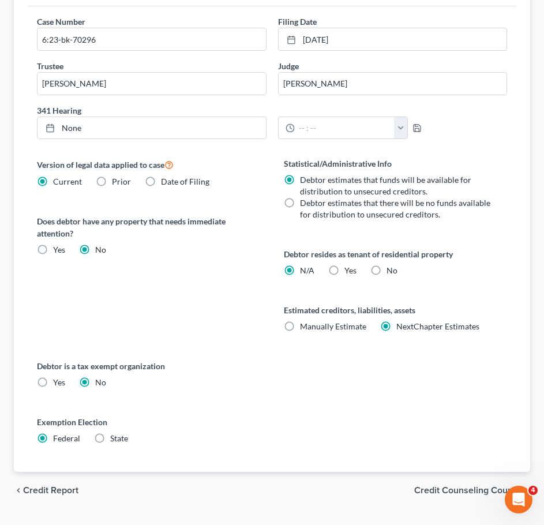
click at [478, 486] on span "Credit Counseling Course" at bounding box center [467, 490] width 107 height 9
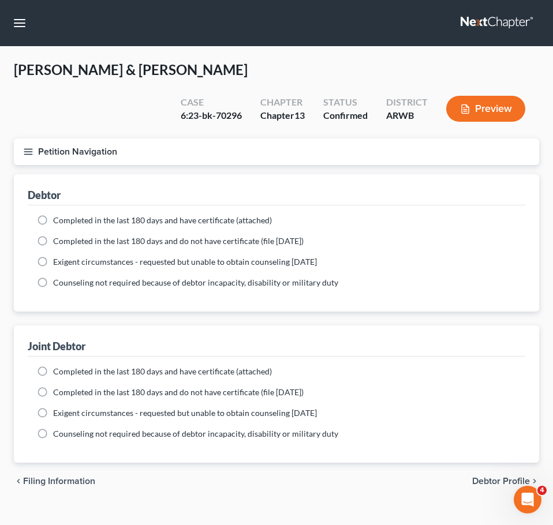
click at [480, 476] on span "Debtor Profile" at bounding box center [501, 480] width 58 height 9
select select "1"
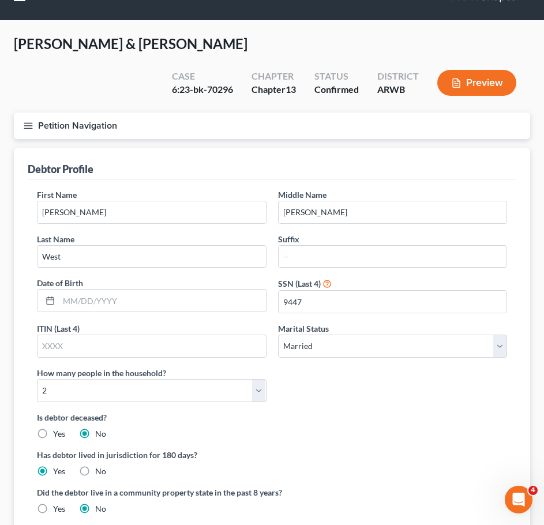
scroll to position [27, 0]
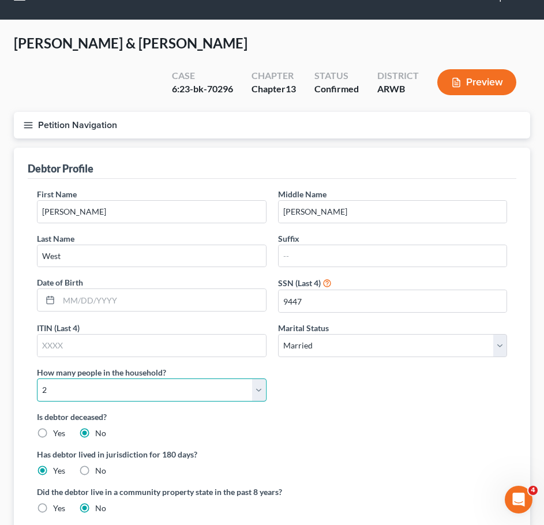
click at [253, 378] on select "Select 1 2 3 4 5 6 7 8 9 10 11 12 13 14 15 16 17 18 19 20" at bounding box center [152, 389] width 230 height 23
select select "2"
click at [37, 378] on select "Select 1 2 3 4 5 6 7 8 9 10 11 12 13 14 15 16 17 18 19 20" at bounding box center [152, 389] width 230 height 23
click at [25, 120] on icon "button" at bounding box center [28, 125] width 10 height 10
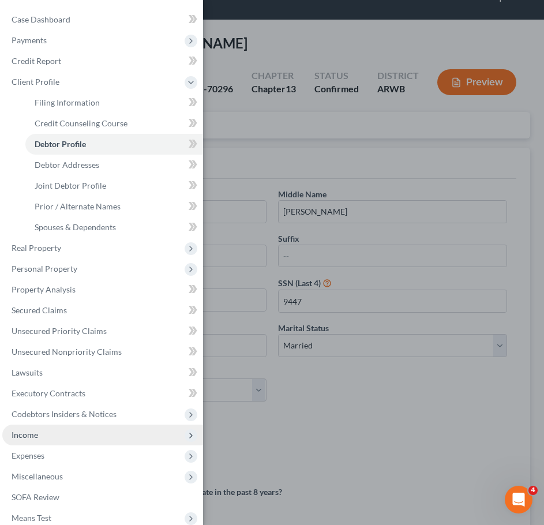
scroll to position [117, 0]
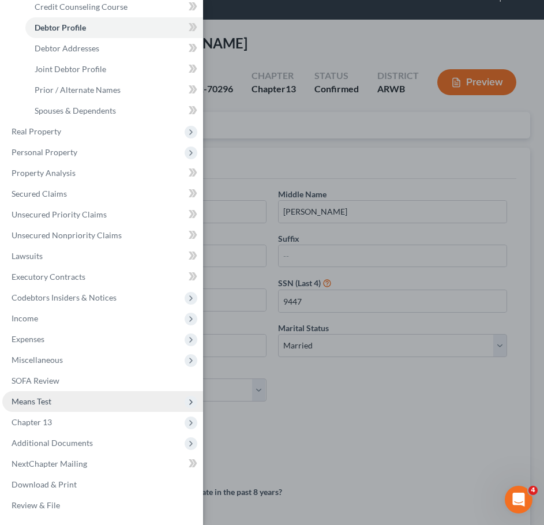
click at [42, 407] on span "Means Test" at bounding box center [102, 401] width 201 height 21
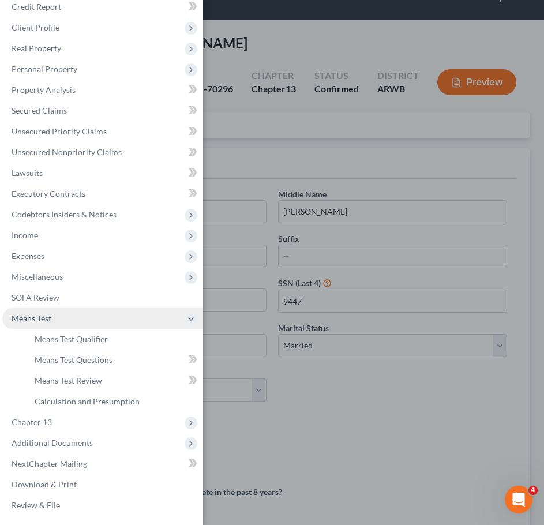
scroll to position [54, 0]
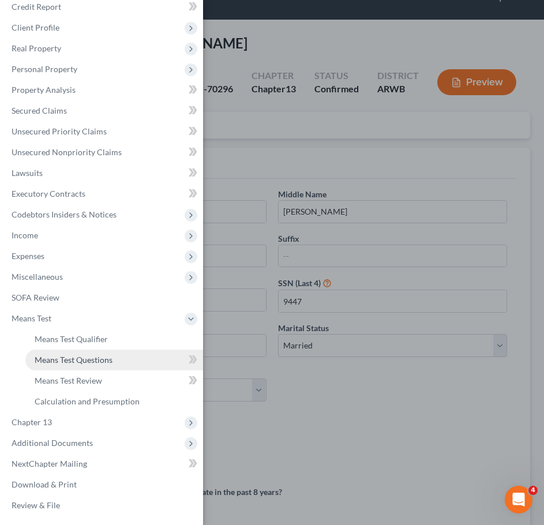
click at [83, 350] on link "Means Test Questions" at bounding box center [114, 360] width 178 height 21
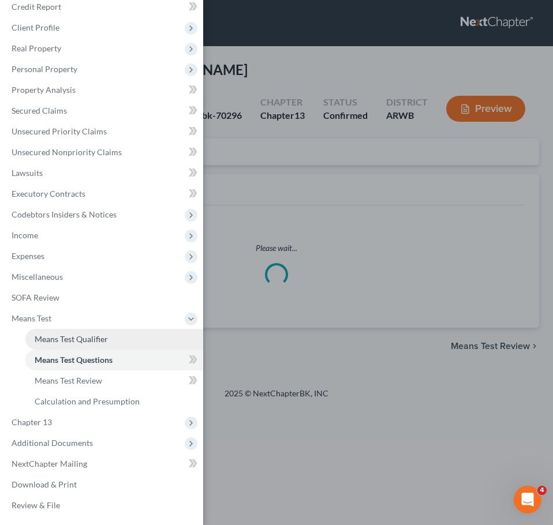
click at [78, 336] on span "Means Test Qualifier" at bounding box center [71, 339] width 73 height 10
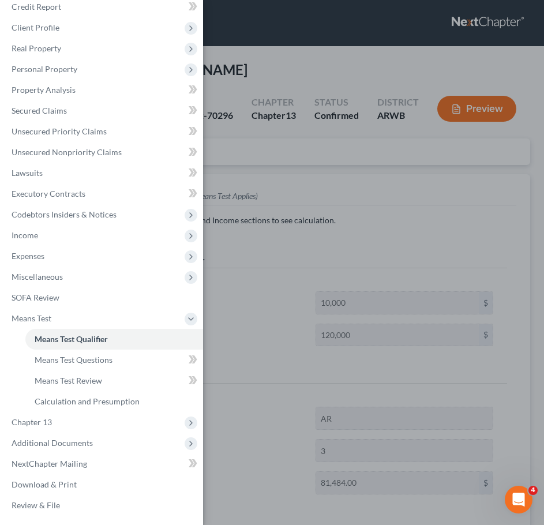
click at [333, 182] on div "Case Dashboard Payments Invoices Payments Payments Credit Report Client Profile" at bounding box center [272, 262] width 544 height 525
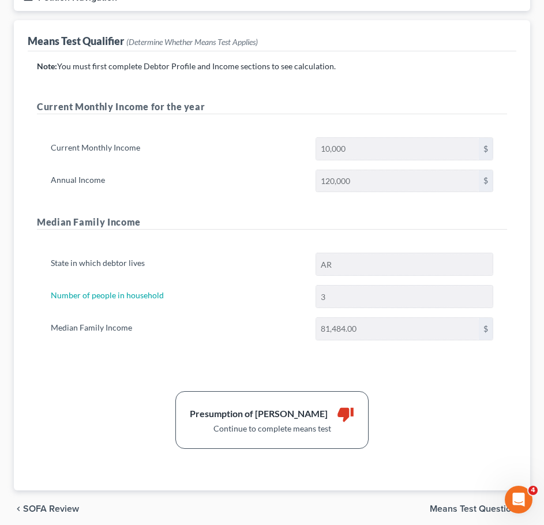
scroll to position [155, 0]
click at [467, 504] on span "Means Test Questions" at bounding box center [475, 508] width 91 height 9
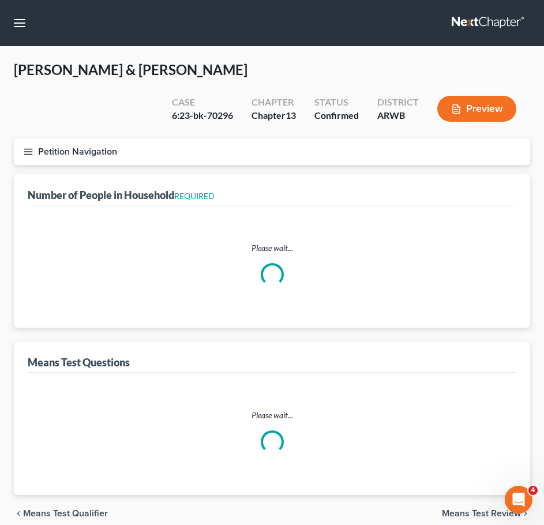
select select "0"
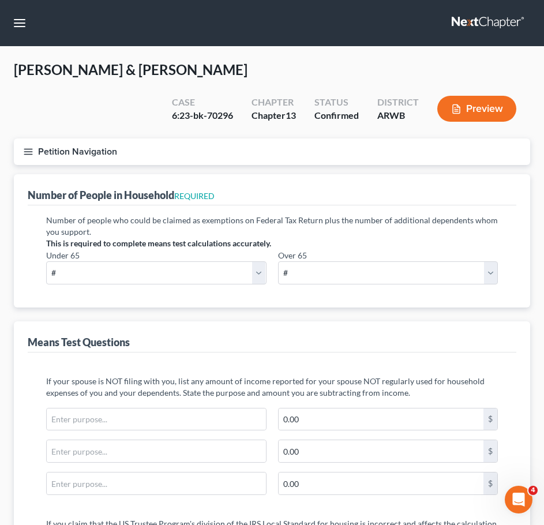
click at [22, 138] on button "Petition Navigation" at bounding box center [272, 151] width 516 height 27
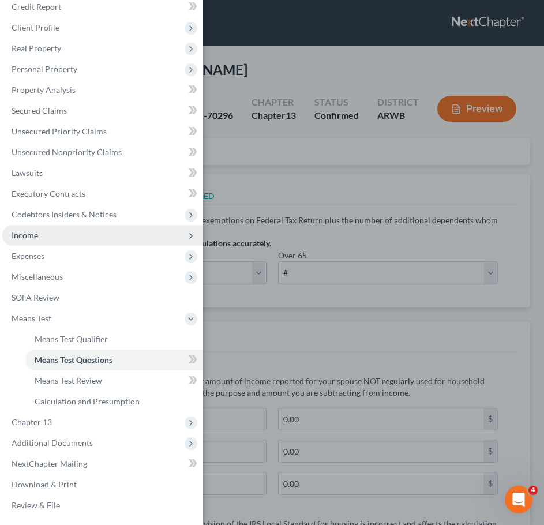
click at [63, 237] on span "Income" at bounding box center [102, 235] width 201 height 21
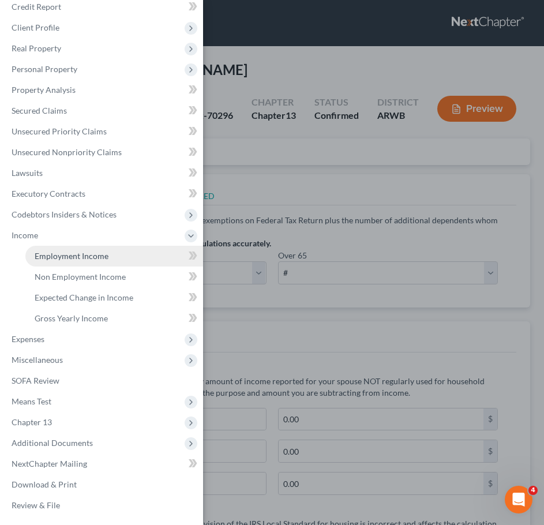
click at [84, 262] on link "Employment Income" at bounding box center [114, 256] width 178 height 21
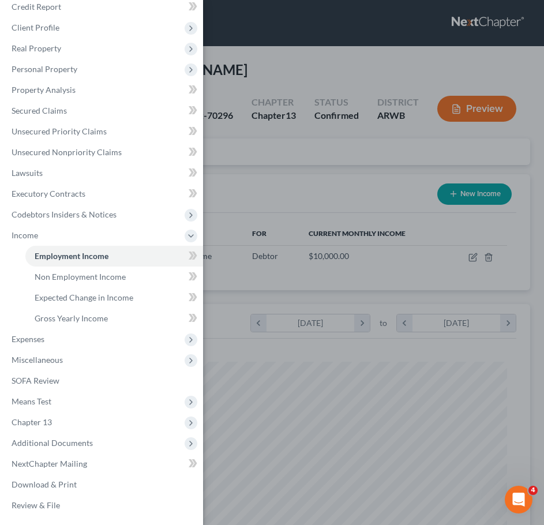
scroll to position [235, 493]
click at [396, 285] on div "Case Dashboard Payments Invoices Payments Payments Credit Report Client Profile" at bounding box center [272, 262] width 544 height 525
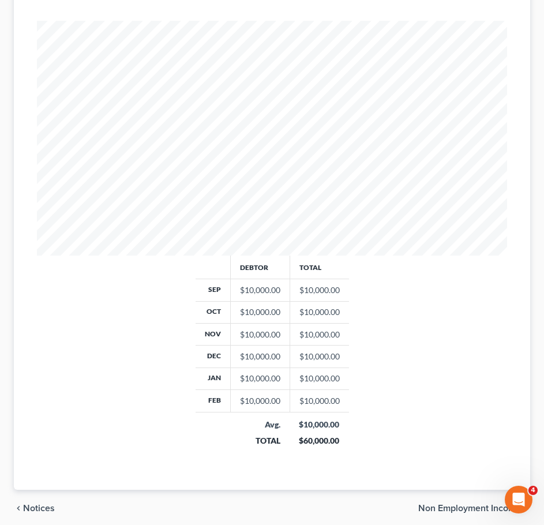
scroll to position [359, 0]
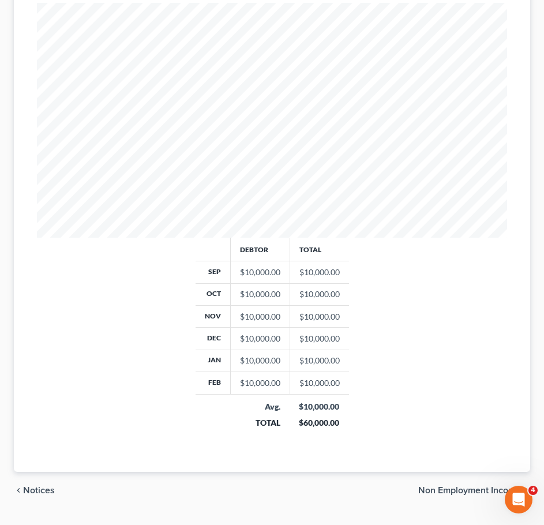
click at [474, 486] on span "Non Employment Income" at bounding box center [469, 490] width 103 height 9
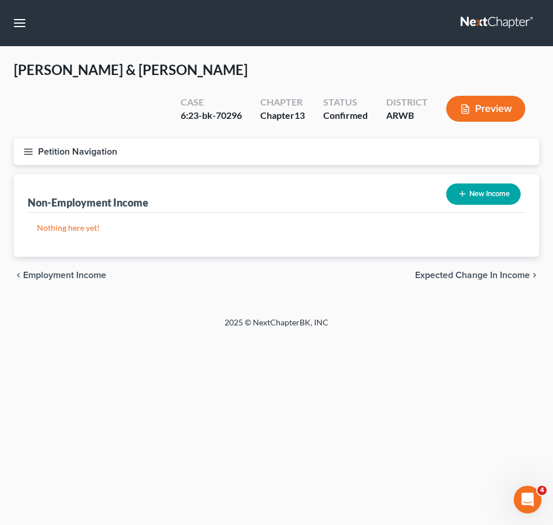
click at [516, 271] on span "Expected Change in Income" at bounding box center [472, 275] width 115 height 9
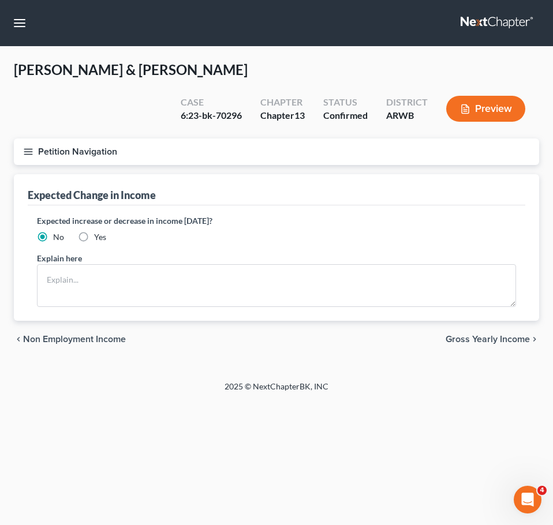
click at [508, 321] on div "chevron_left Non Employment Income Gross Yearly Income chevron_right" at bounding box center [276, 339] width 525 height 37
click at [498, 335] on span "Gross Yearly Income" at bounding box center [487, 339] width 84 height 9
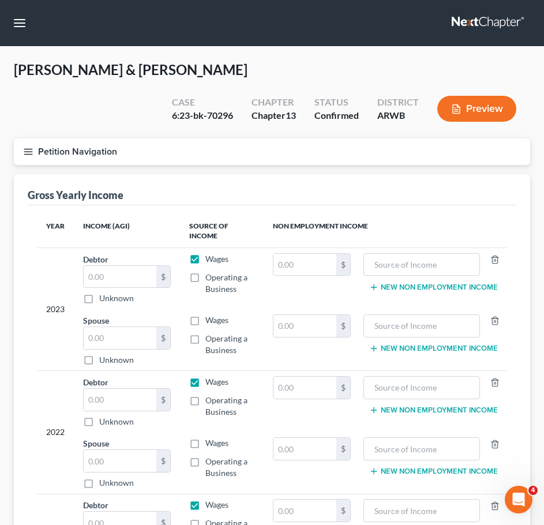
scroll to position [168, 0]
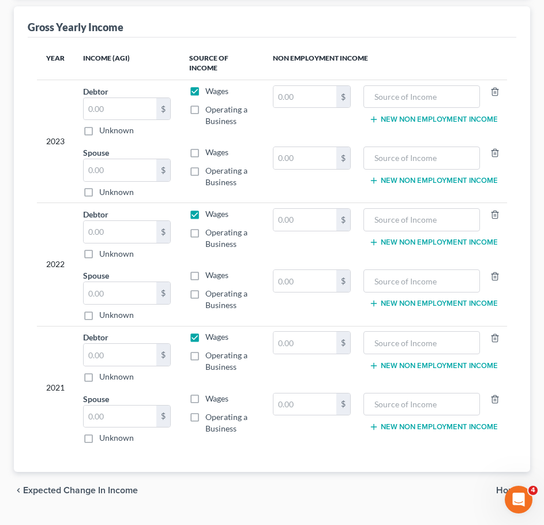
click at [515, 486] on span "Home" at bounding box center [508, 490] width 25 height 9
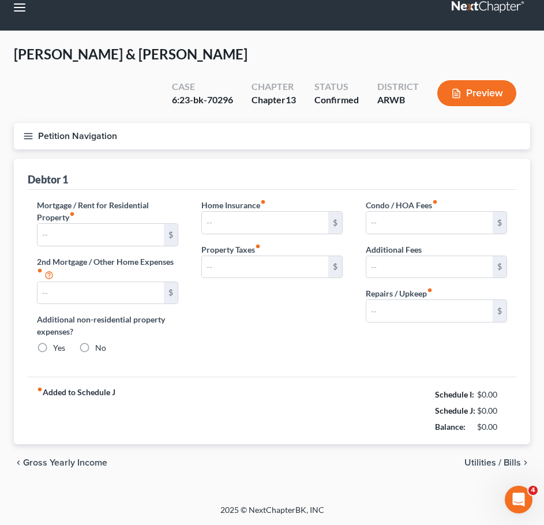
type input "1,300.00"
type input "0.00"
radio input "true"
type input "0.00"
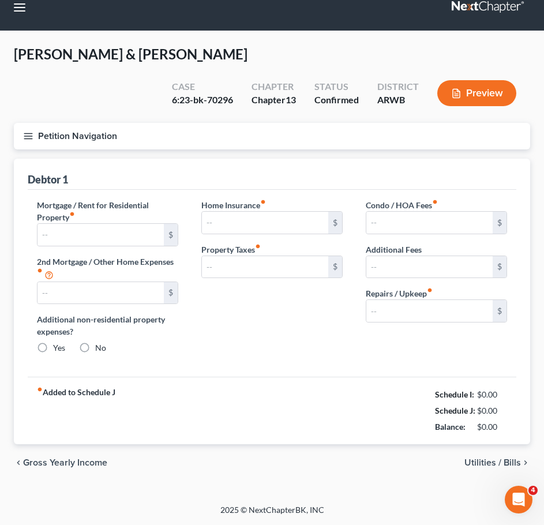
type input "0.00"
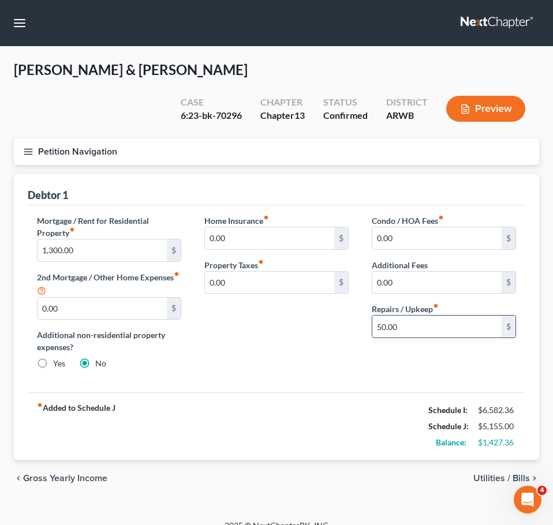
click at [412, 315] on input "50.00" at bounding box center [436, 326] width 129 height 22
type input "100"
click at [404, 393] on div "fiber_manual_record Added to Schedule J Schedule I: $6,582.36 Schedule J: $5,20…" at bounding box center [276, 425] width 497 height 67
click at [505, 474] on span "Utilities / Bills" at bounding box center [501, 478] width 57 height 9
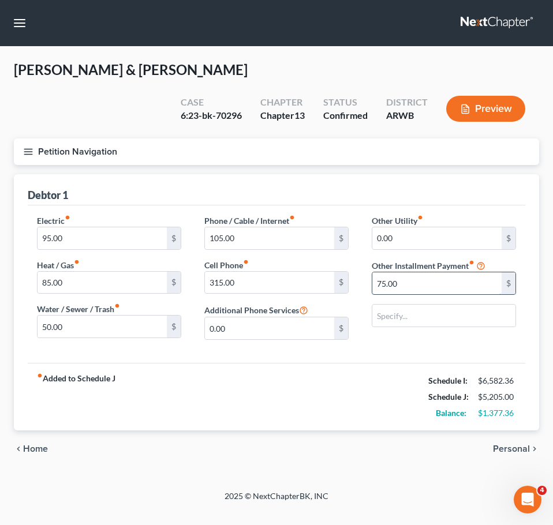
click at [428, 272] on input "75.00" at bounding box center [436, 283] width 129 height 22
type input "100"
click at [384, 381] on div "fiber_manual_record Added to Schedule J Schedule I: $6,582.36 Schedule J: $5,23…" at bounding box center [276, 396] width 497 height 67
click at [501, 444] on span "Personal" at bounding box center [511, 448] width 37 height 9
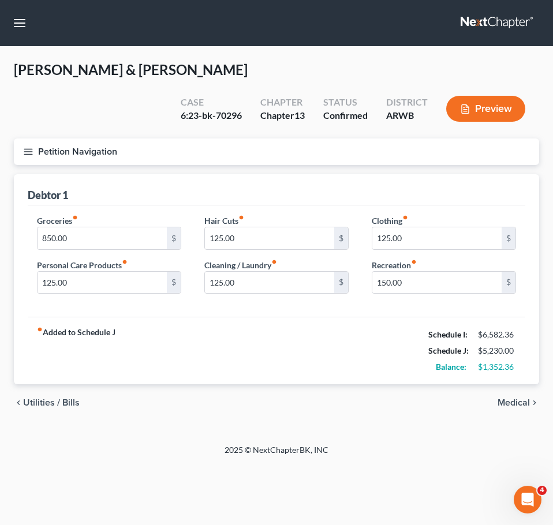
click at [453, 392] on div "chevron_left Utilities / Bills Medical chevron_right" at bounding box center [276, 402] width 525 height 37
